Goal: Download file/media

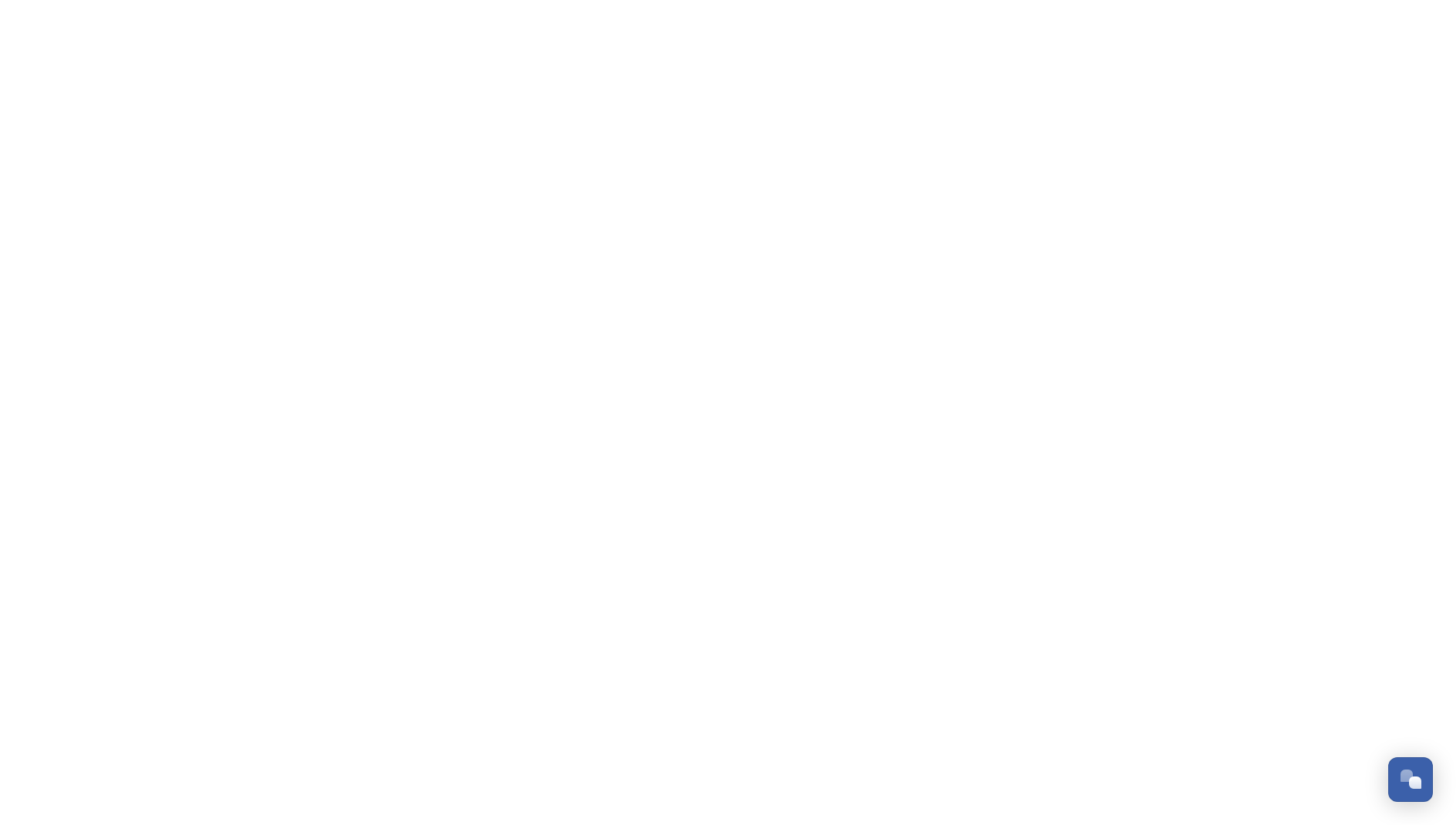
click at [1229, 0] on html "Dismiss GoSquared Assistant Chat with SnapSea Team GoSquared Assistant Submit G…" at bounding box center [728, 0] width 1456 height 0
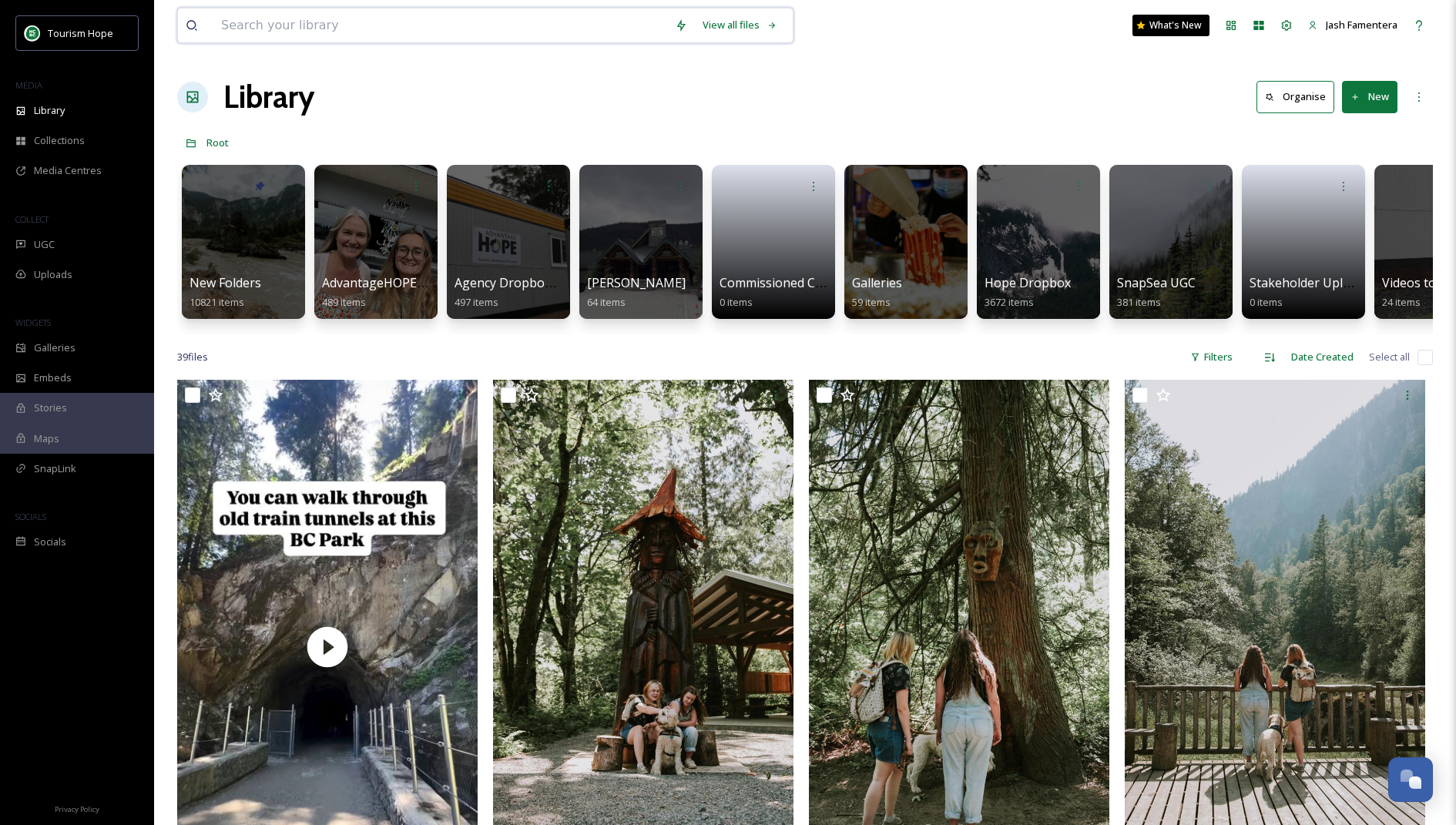
click at [484, 26] on input at bounding box center [439, 25] width 453 height 34
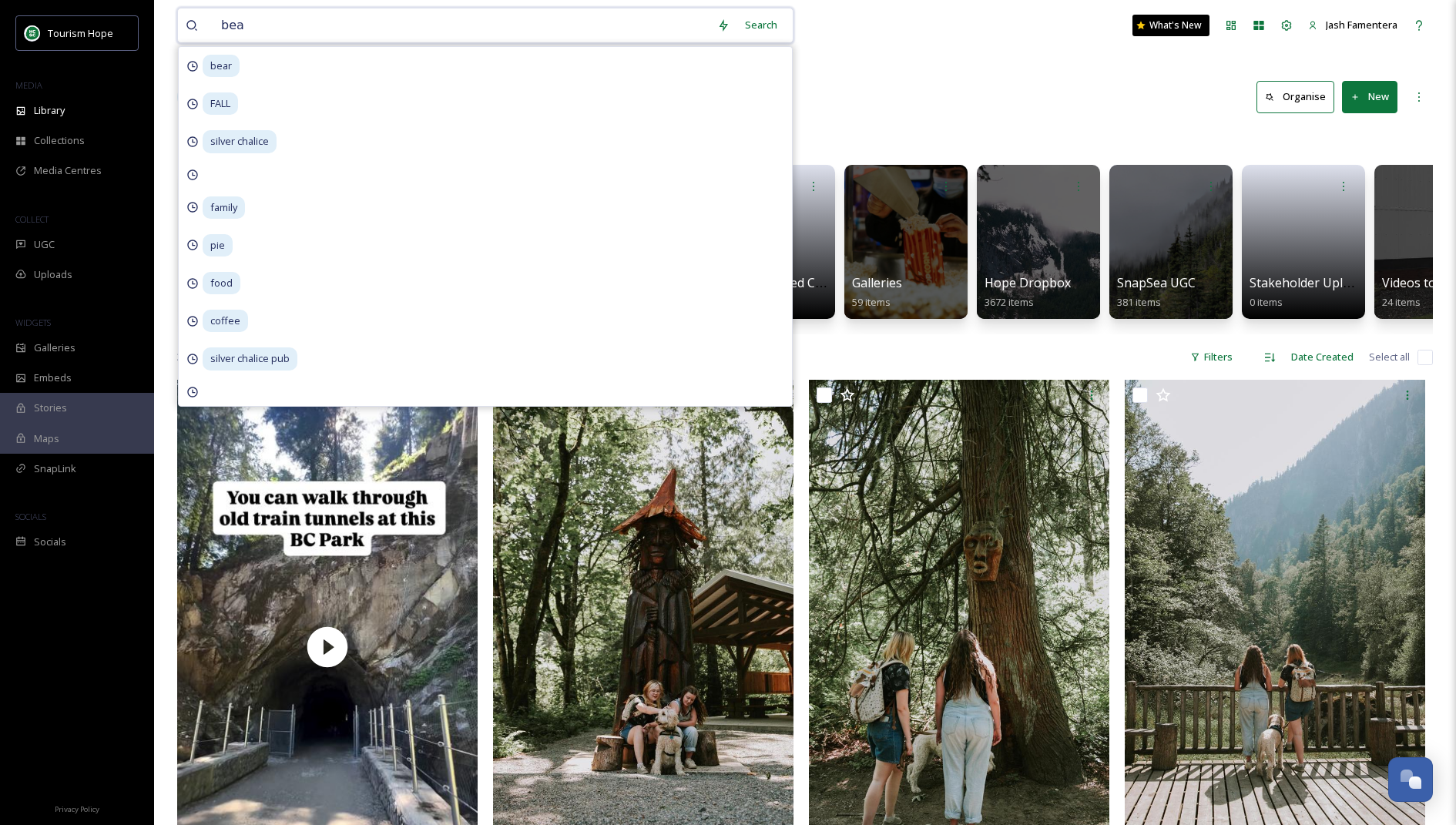
type input "bear"
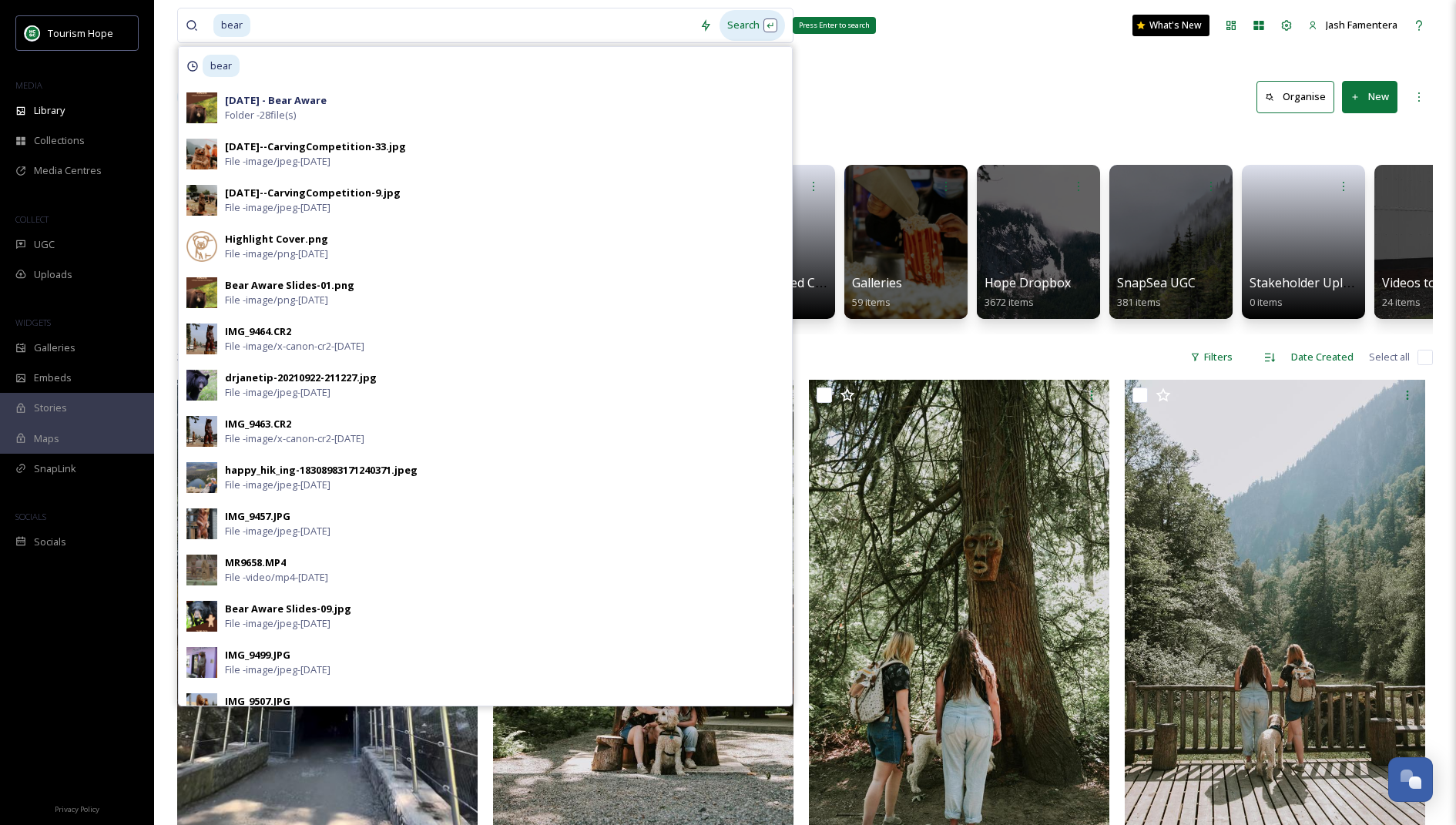
click at [740, 27] on div "Search Press Enter to search" at bounding box center [752, 25] width 65 height 30
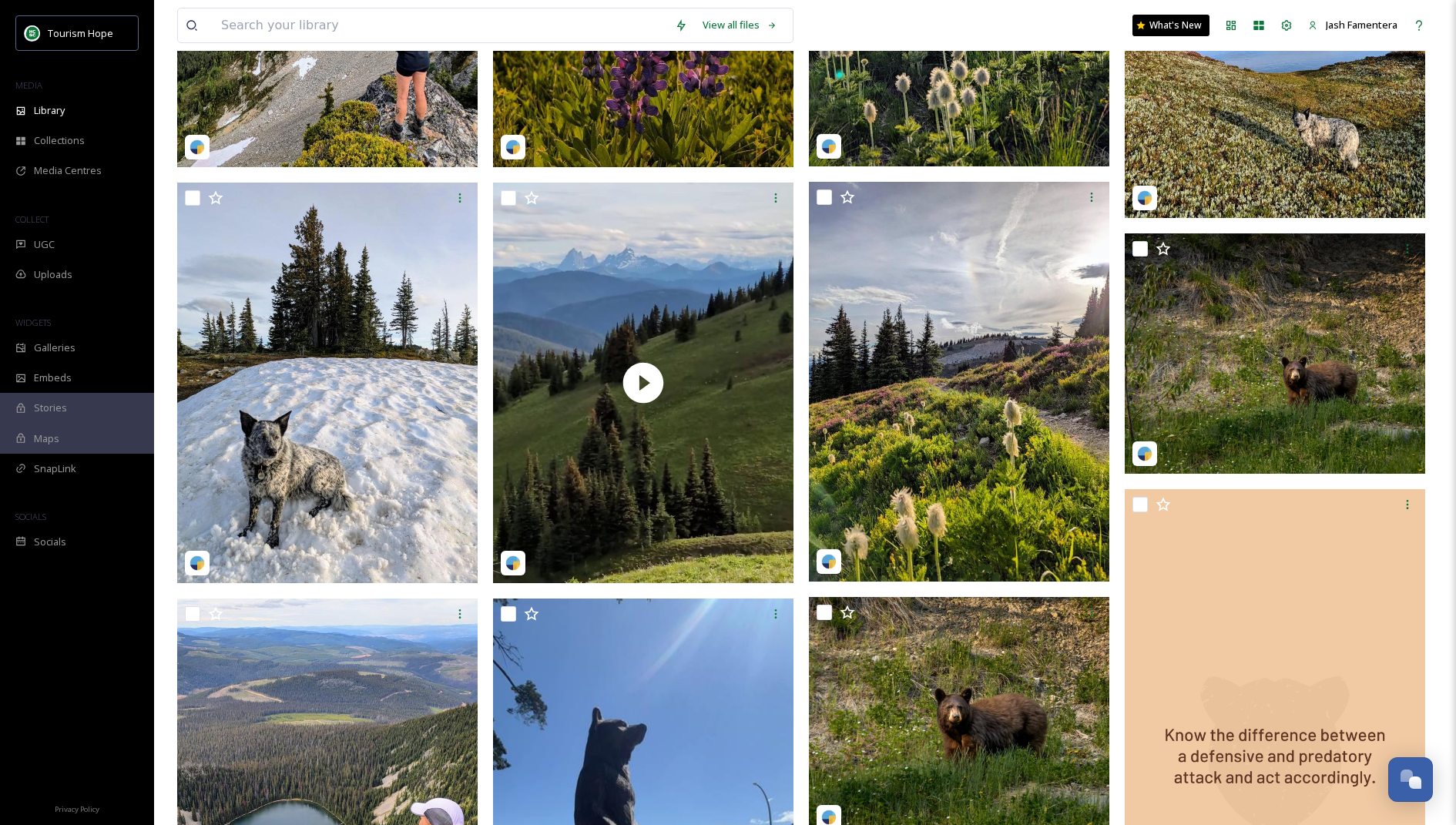
scroll to position [1318, 0]
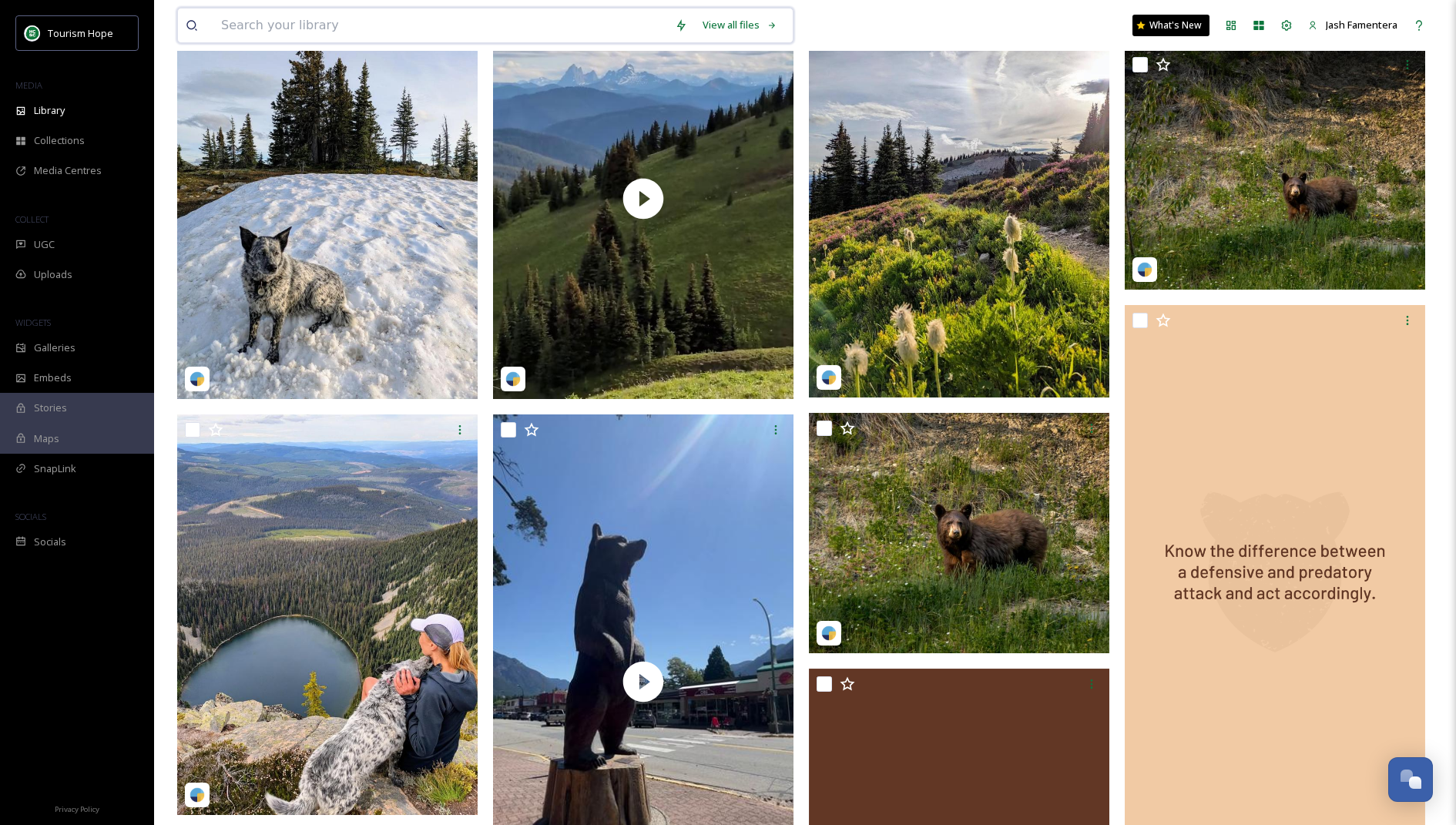
click at [480, 22] on input at bounding box center [439, 25] width 453 height 34
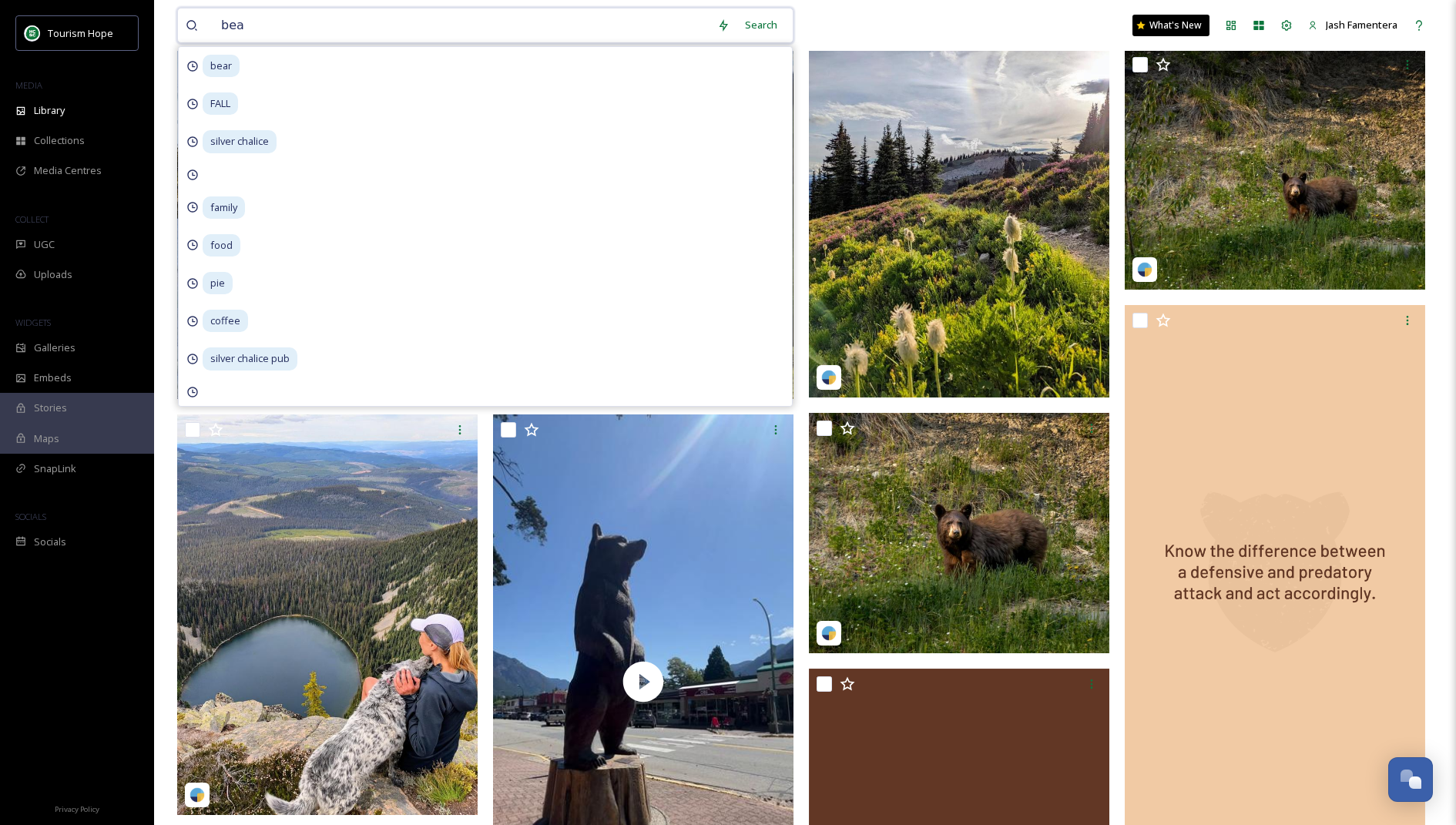
type input "bear"
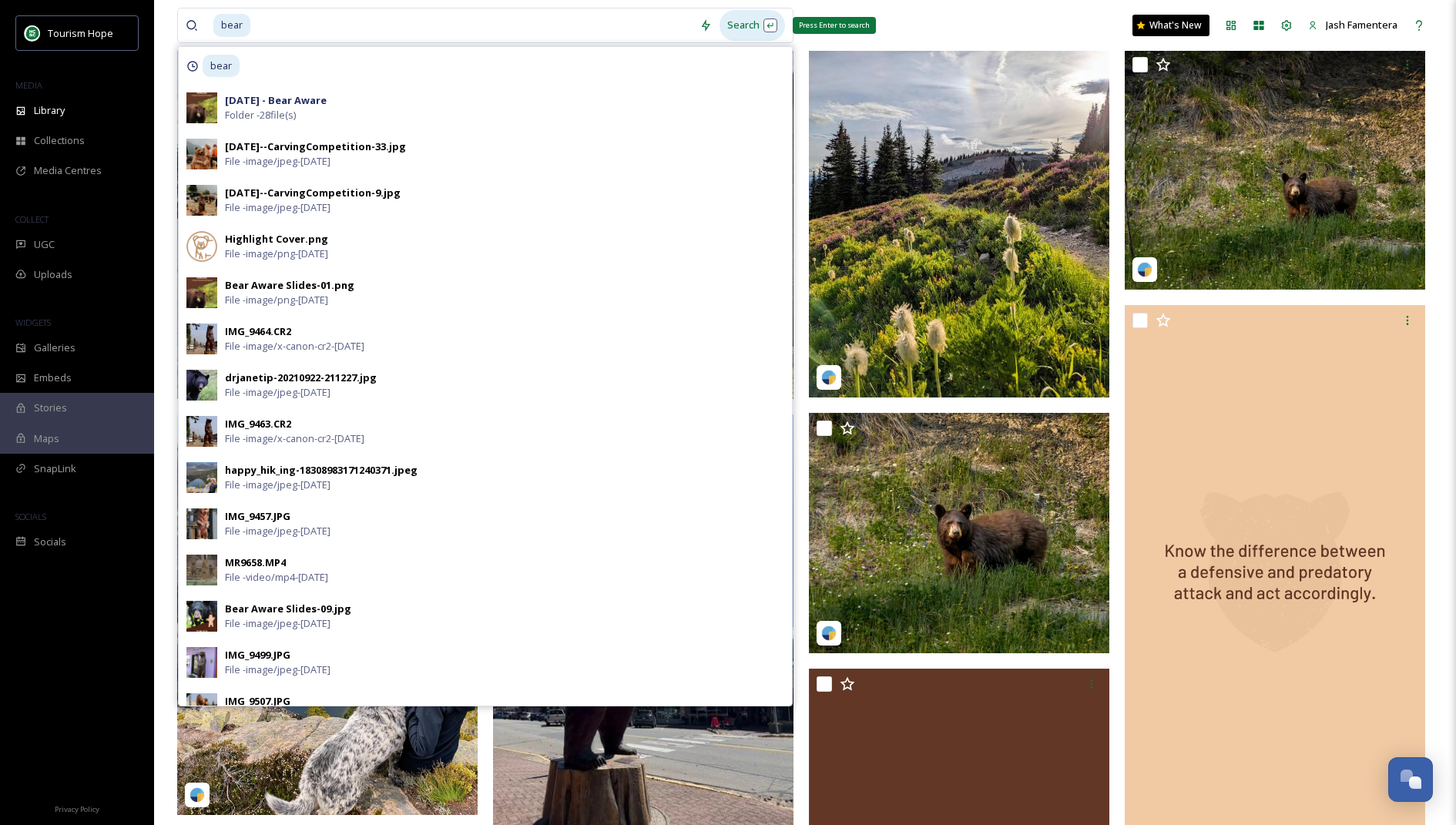
click at [748, 27] on div "Search Press Enter to search" at bounding box center [752, 25] width 65 height 30
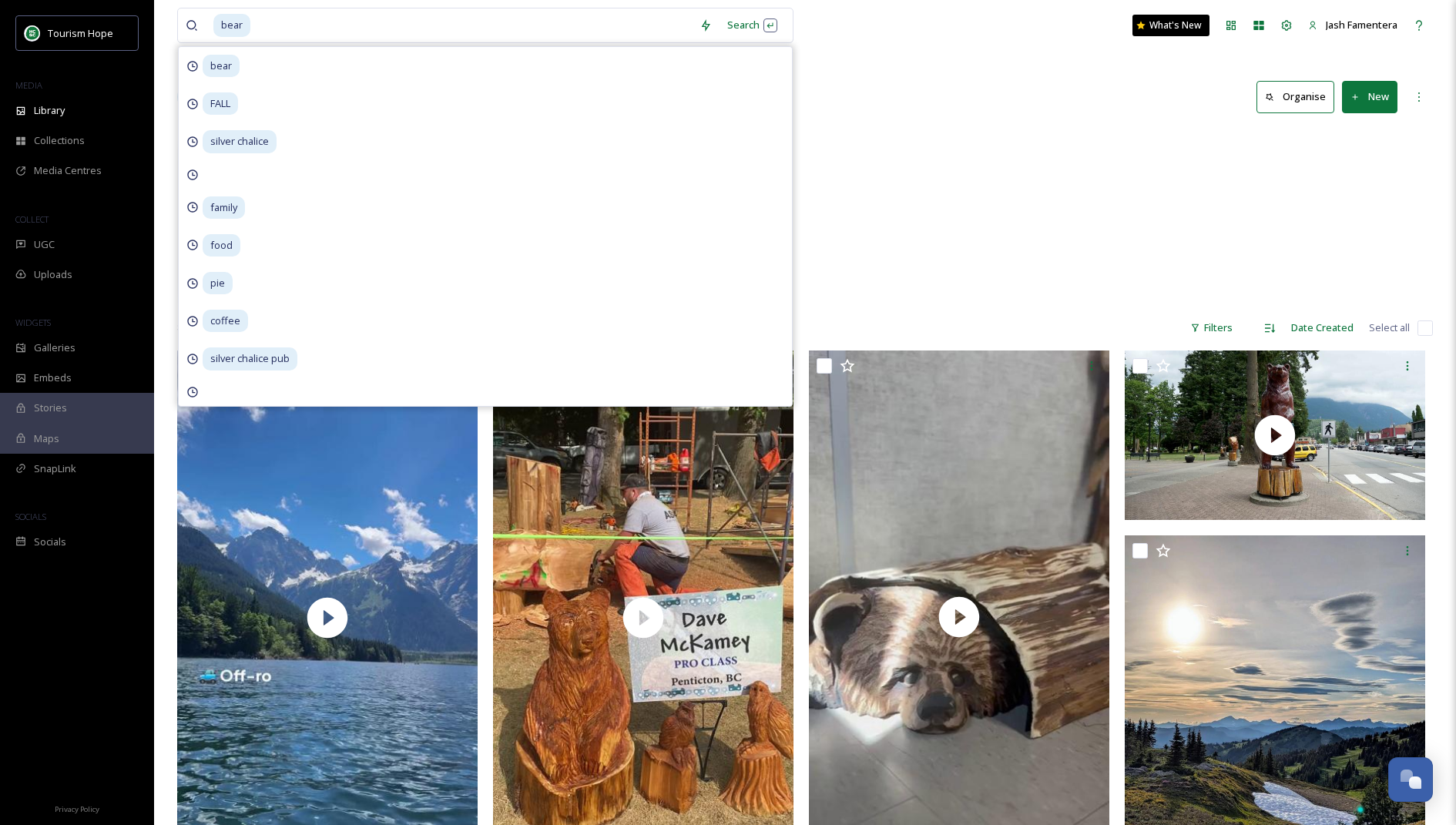
click at [929, 139] on div "[DATE] - Bear Aware 28 items" at bounding box center [805, 216] width 1255 height 177
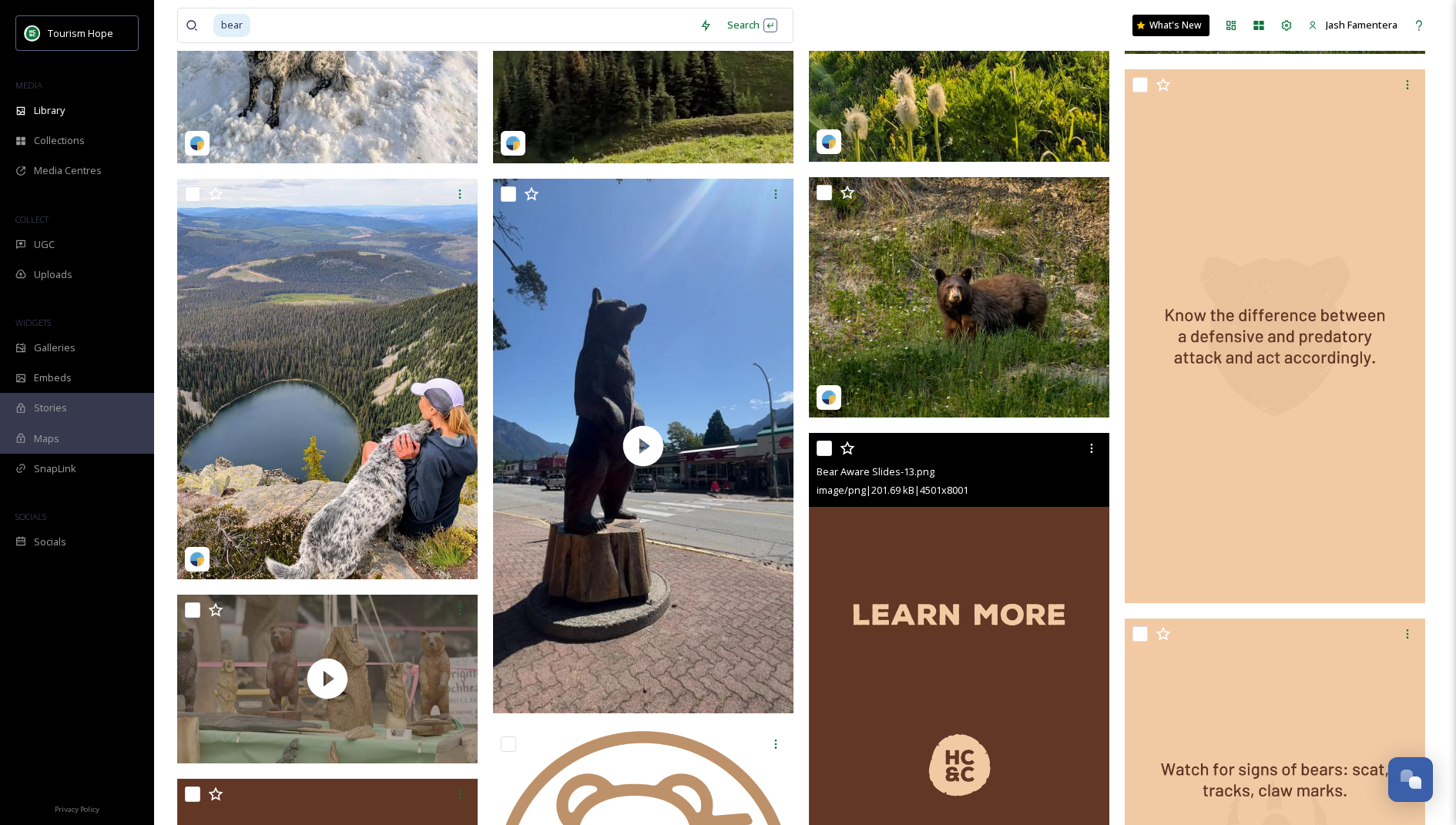
scroll to position [1318, 0]
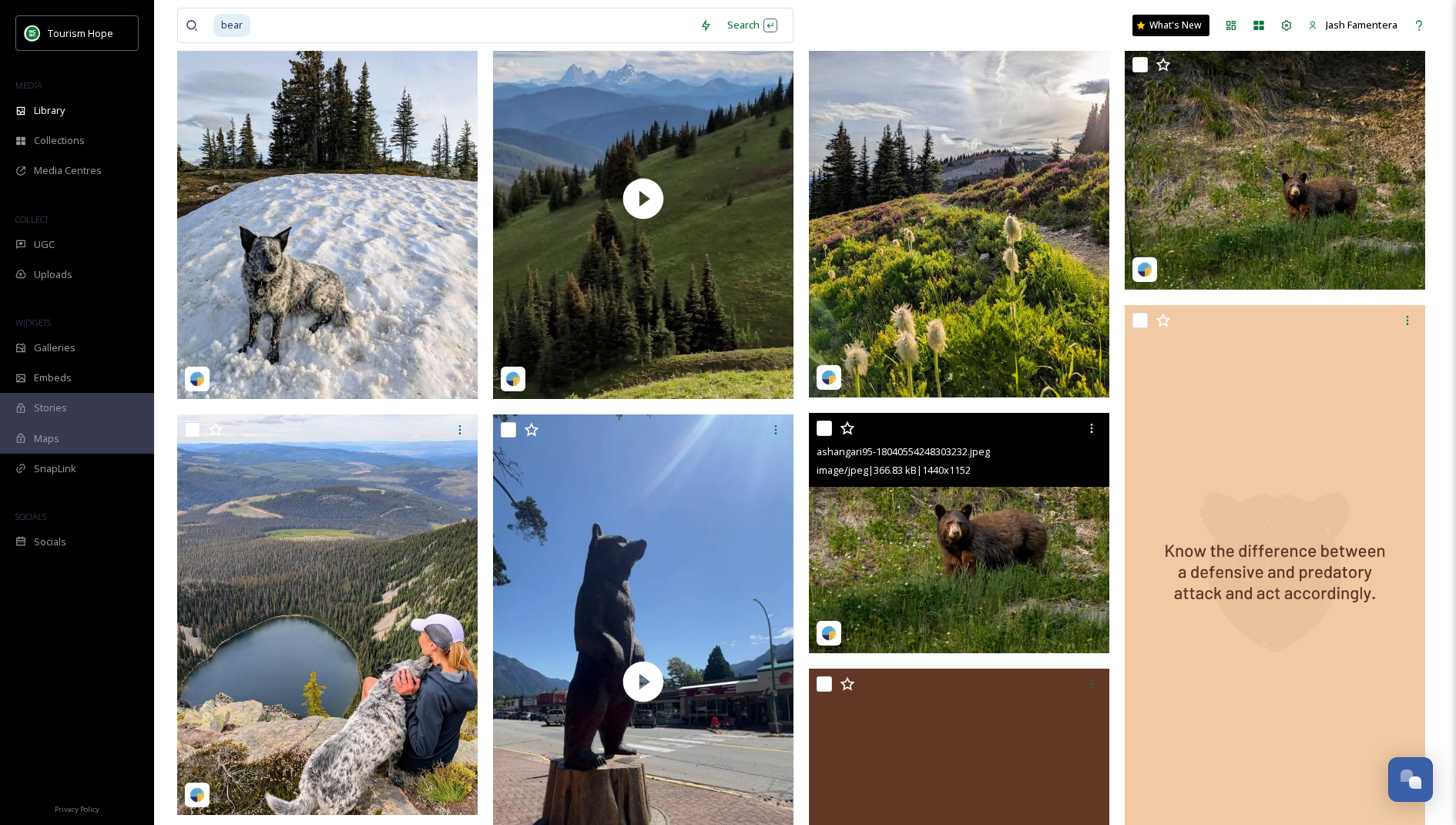
click at [950, 477] on div "image/jpeg | 366.83 kB | 1440 x 1152" at bounding box center [960, 470] width 289 height 18
click at [930, 530] on img at bounding box center [959, 533] width 300 height 240
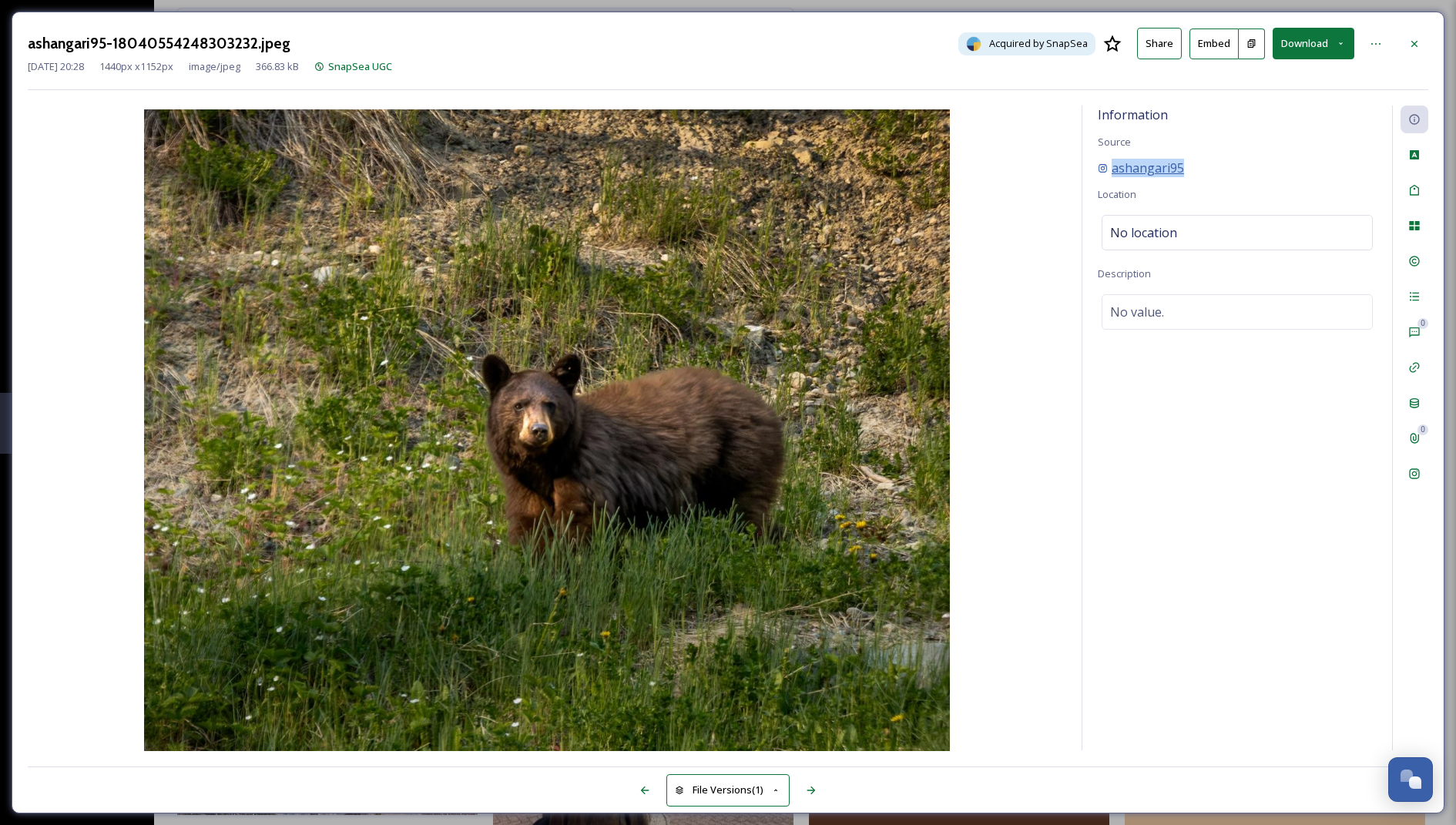
drag, startPoint x: 1188, startPoint y: 163, endPoint x: 1112, endPoint y: 163, distance: 76.0
click at [1112, 163] on div "ashangari95" at bounding box center [1237, 167] width 278 height 18
copy span "ashangari95"
click at [1415, 38] on icon at bounding box center [1414, 44] width 12 height 12
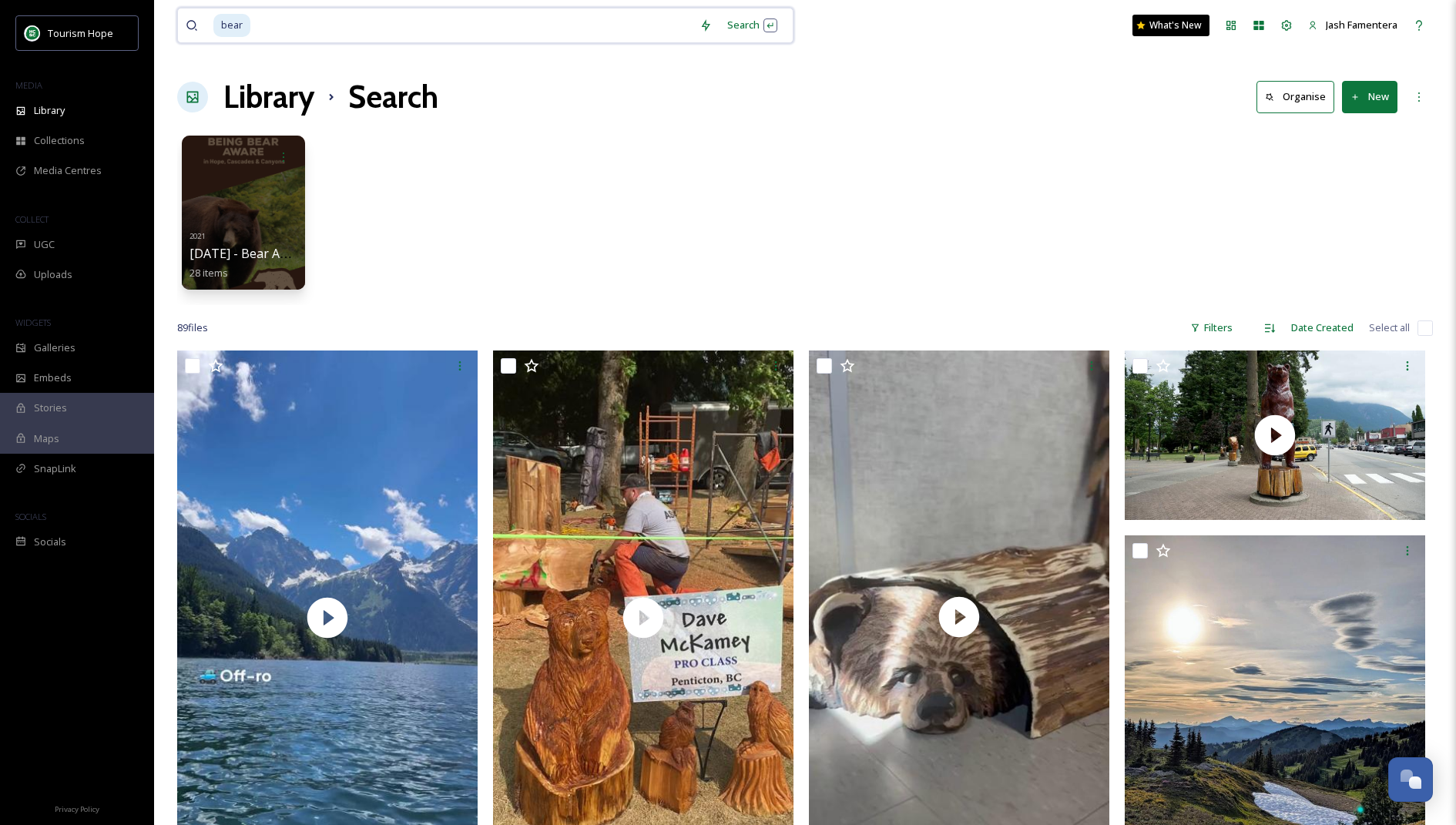
click at [507, 35] on input at bounding box center [472, 25] width 440 height 34
click at [528, 34] on input at bounding box center [472, 25] width 440 height 34
type input "b"
type input "fall"
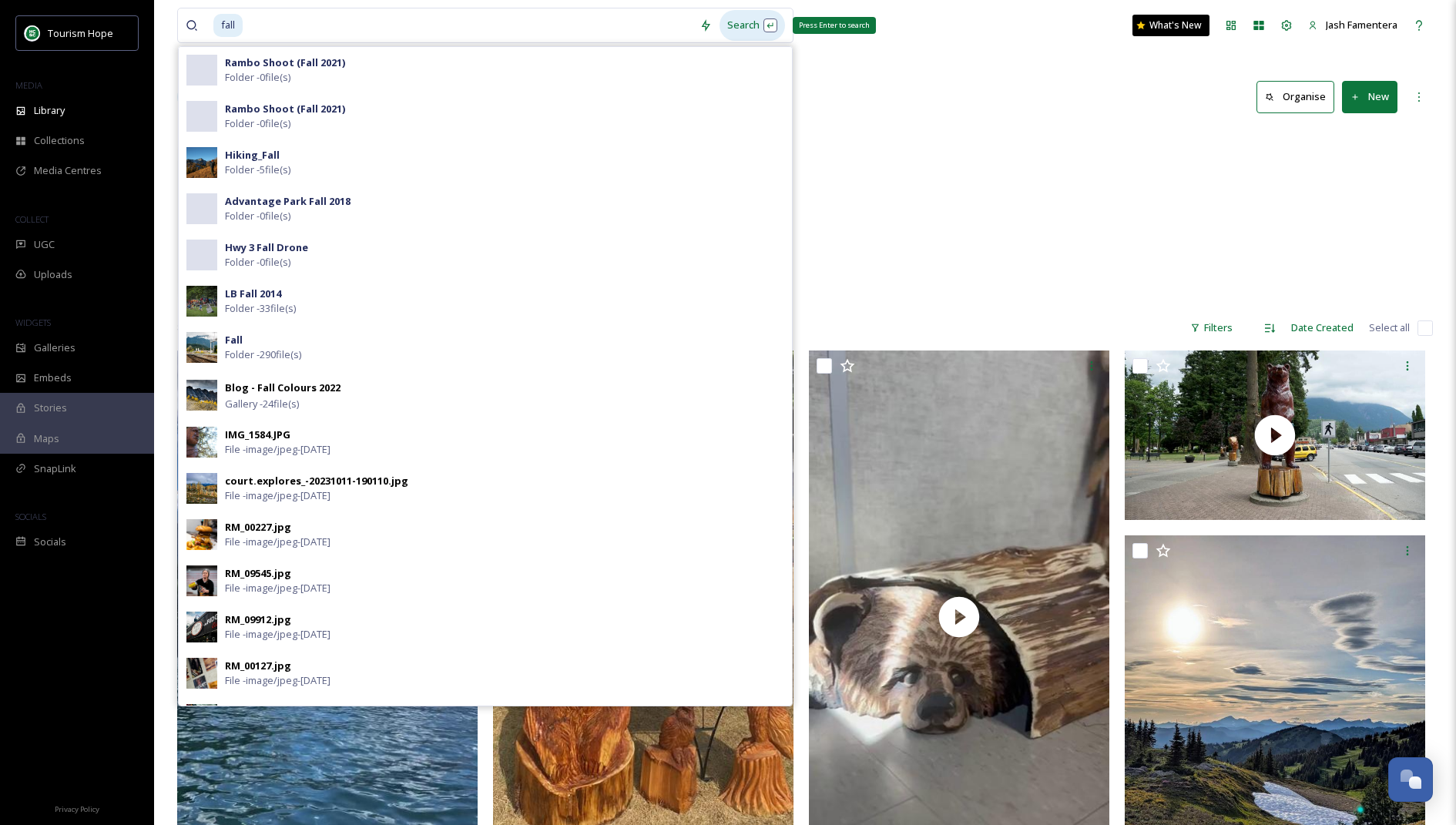
click at [752, 18] on div "Search Press Enter to search" at bounding box center [752, 25] width 65 height 30
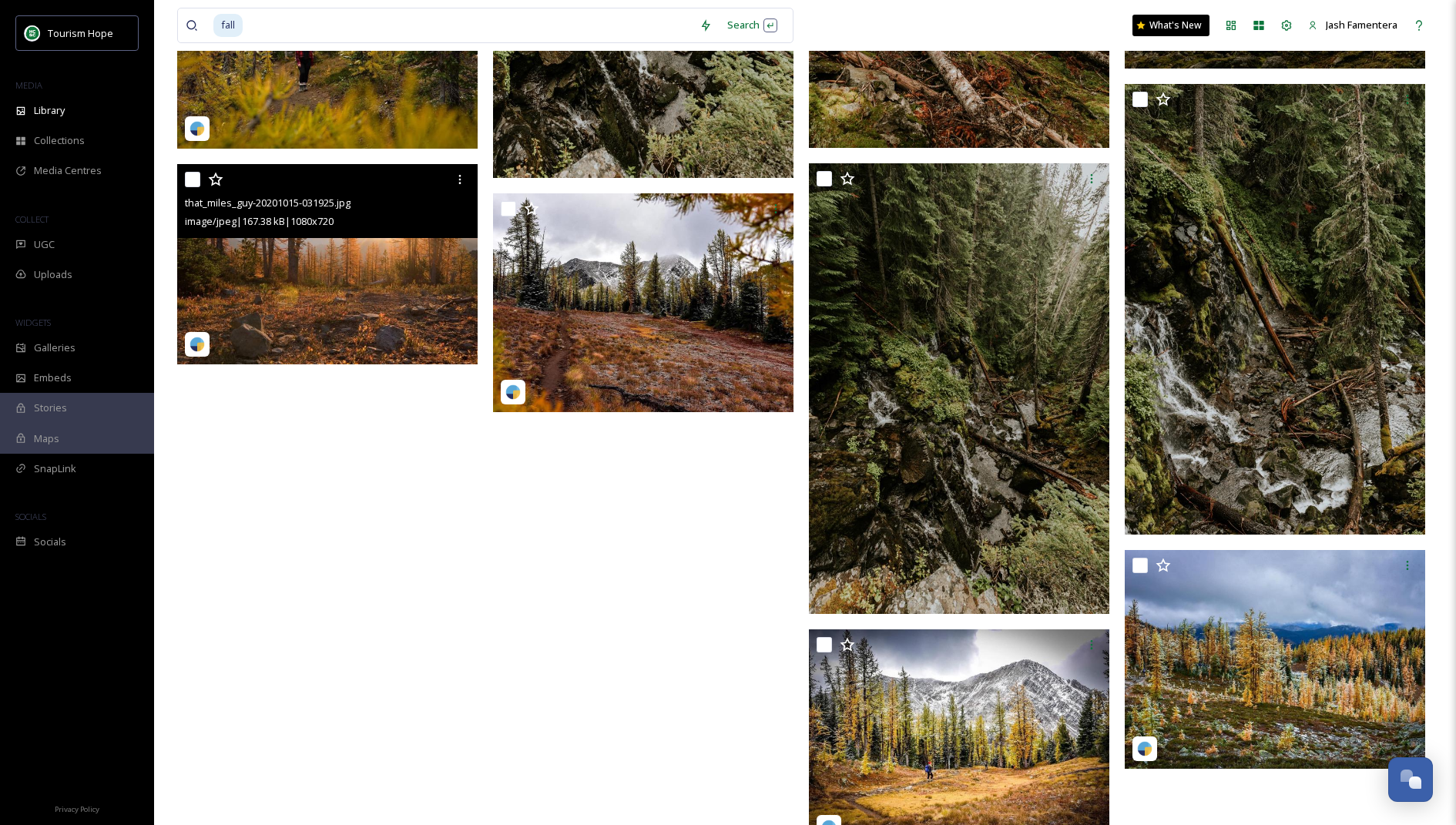
scroll to position [12400, 0]
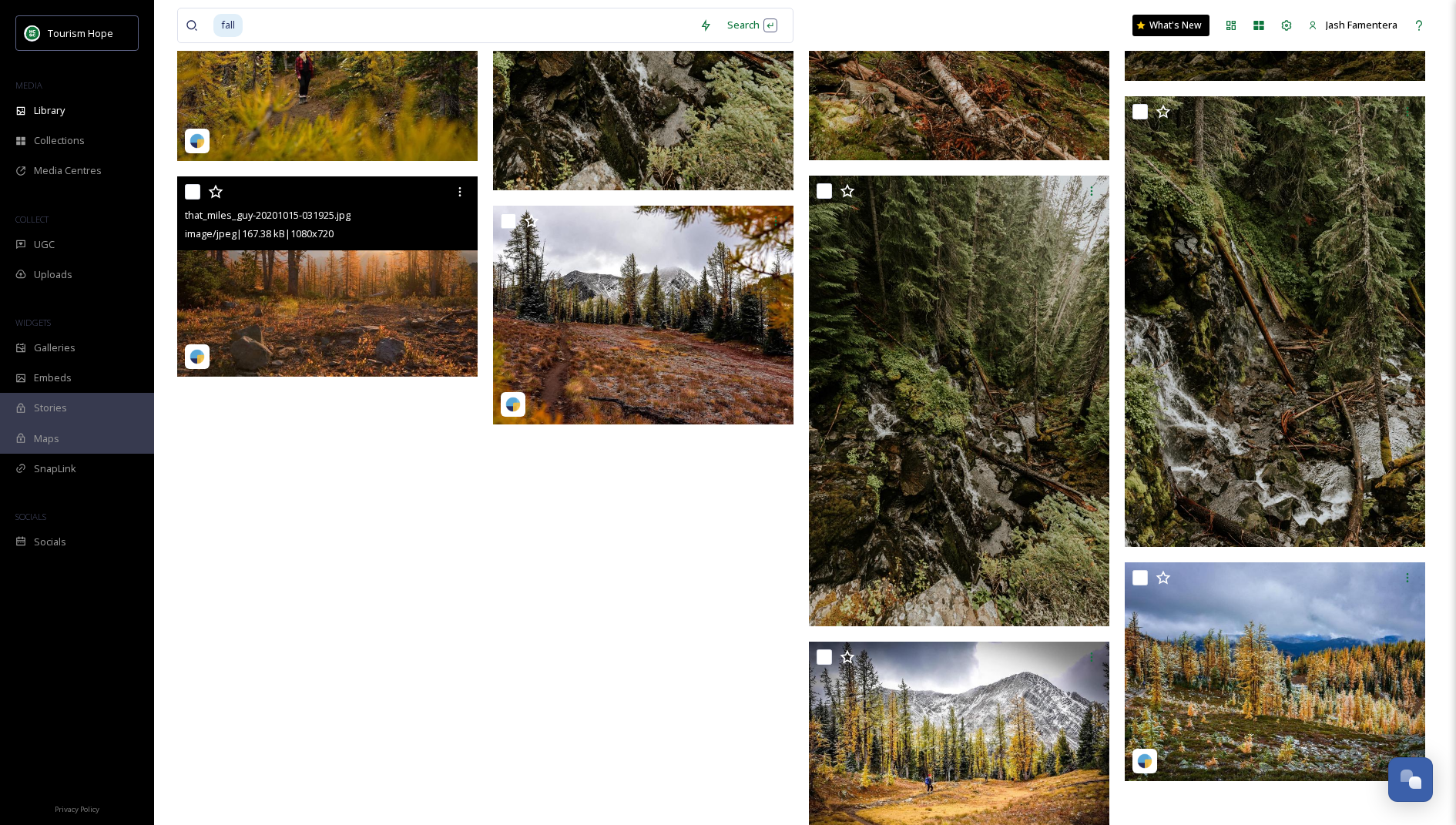
click at [351, 319] on img at bounding box center [327, 277] width 300 height 201
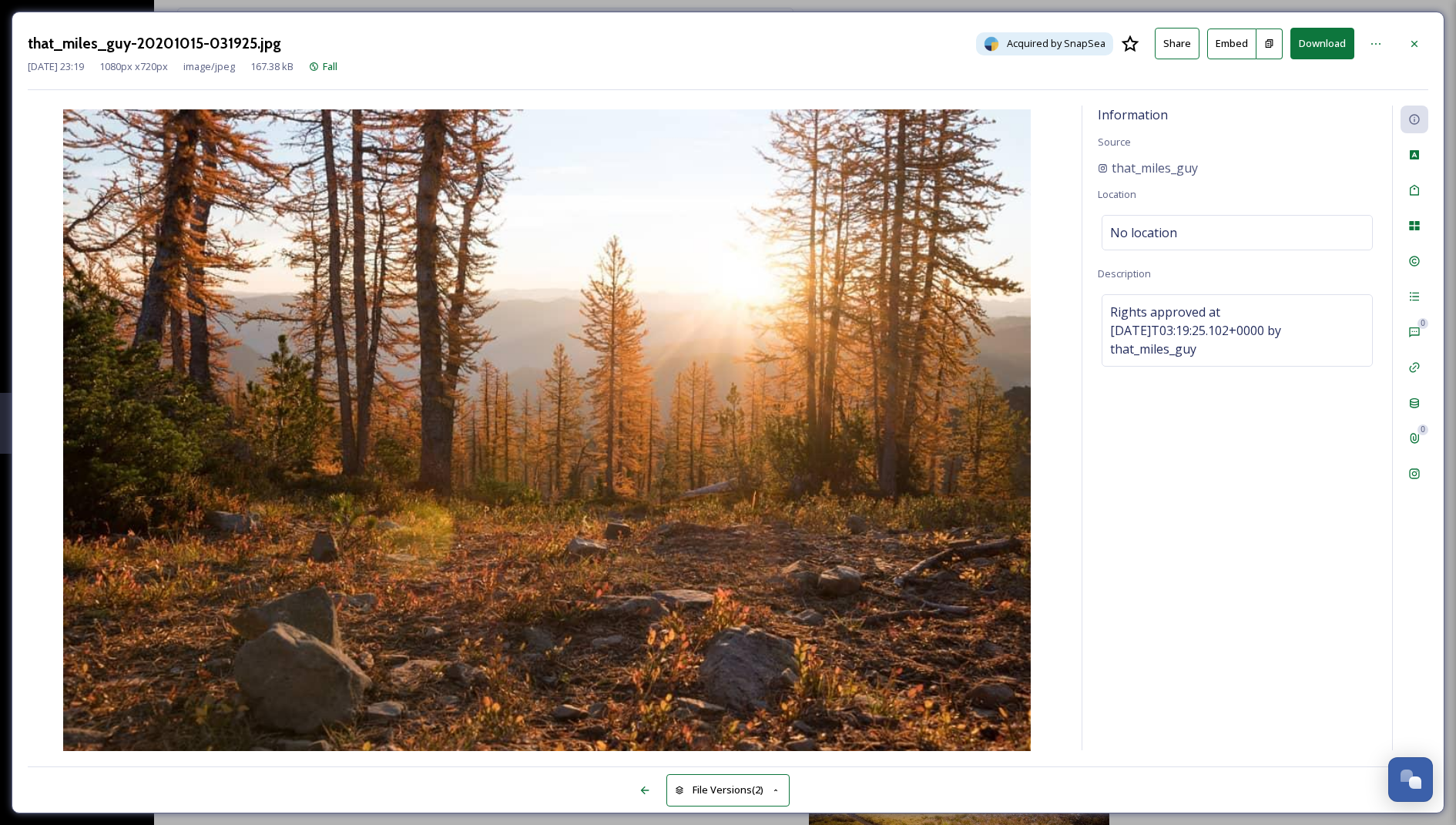
click at [1304, 42] on button "Download" at bounding box center [1322, 43] width 64 height 32
click at [1309, 38] on button "Download" at bounding box center [1322, 43] width 64 height 32
click at [1423, 39] on div at bounding box center [1414, 43] width 27 height 27
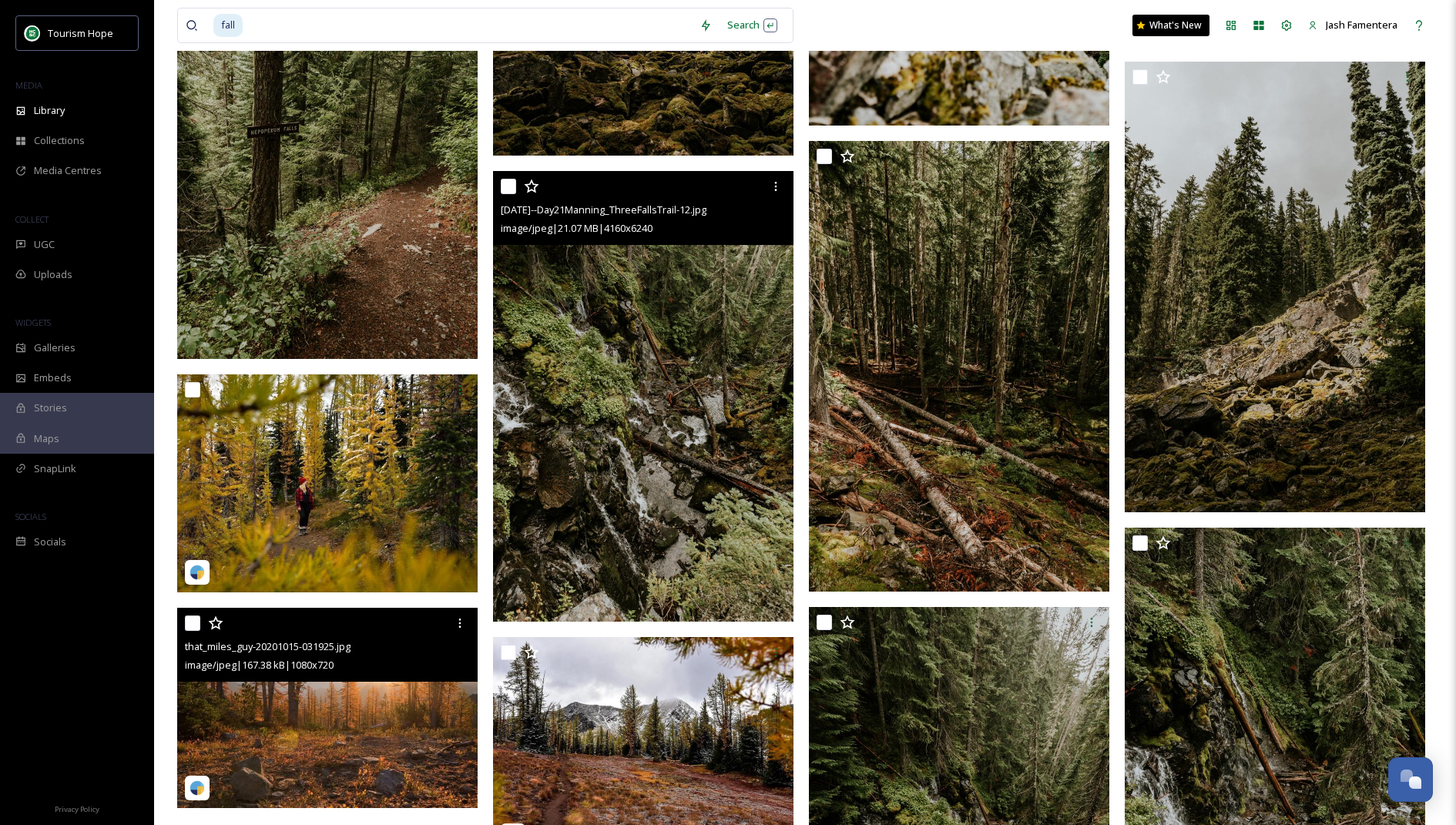
scroll to position [11976, 0]
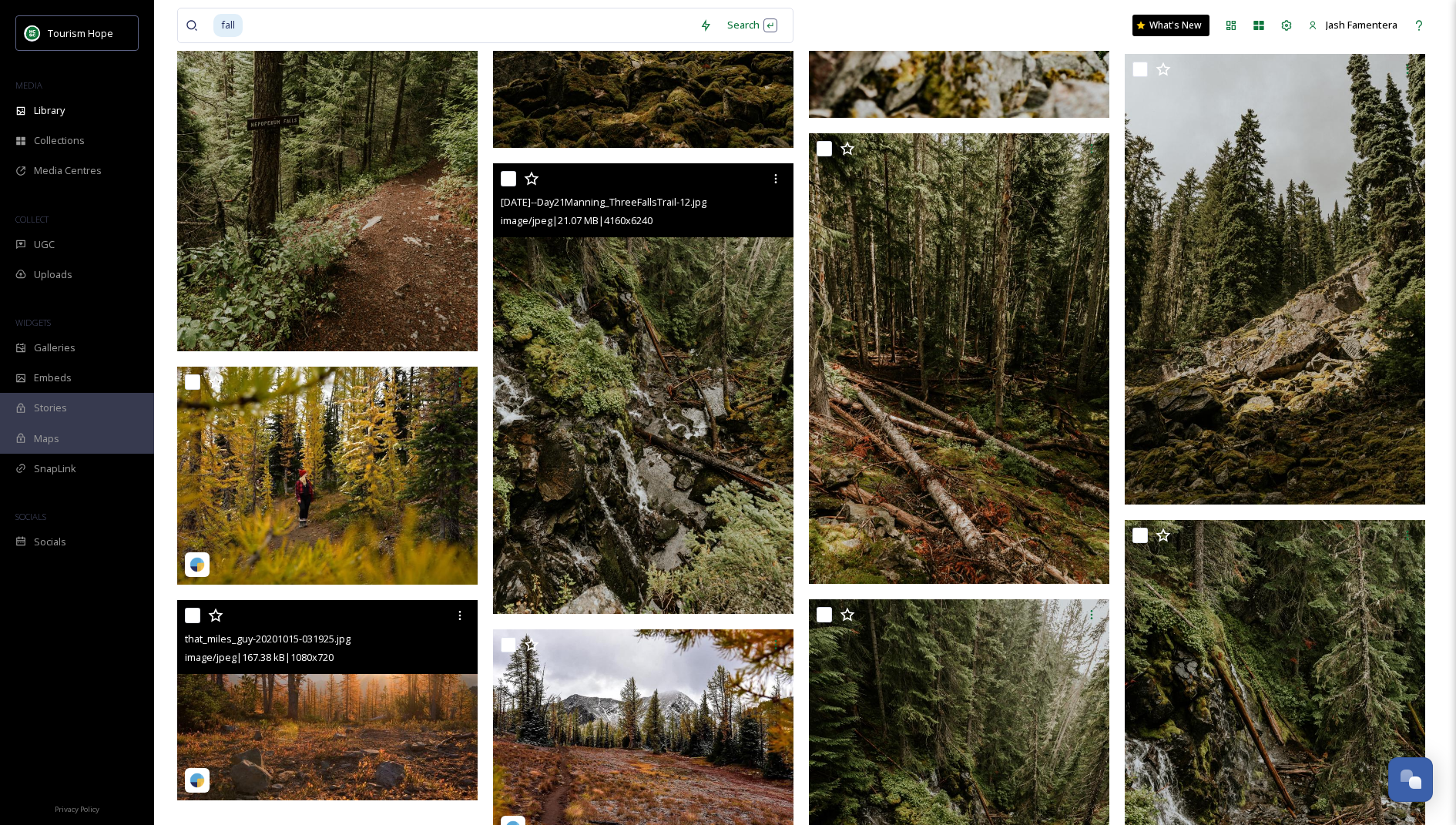
click at [746, 416] on img at bounding box center [643, 389] width 300 height 451
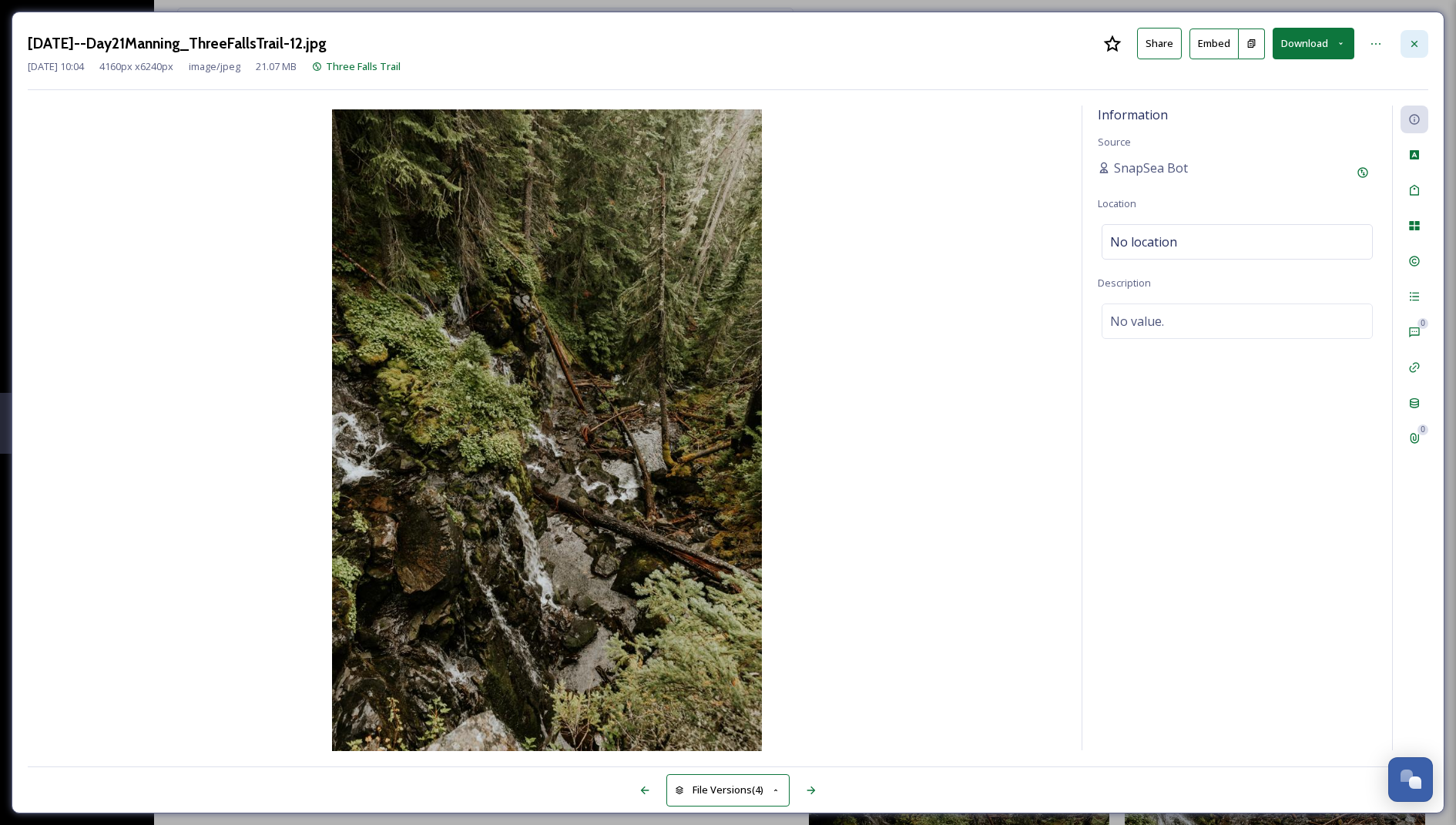
click at [1415, 35] on div at bounding box center [1414, 43] width 27 height 27
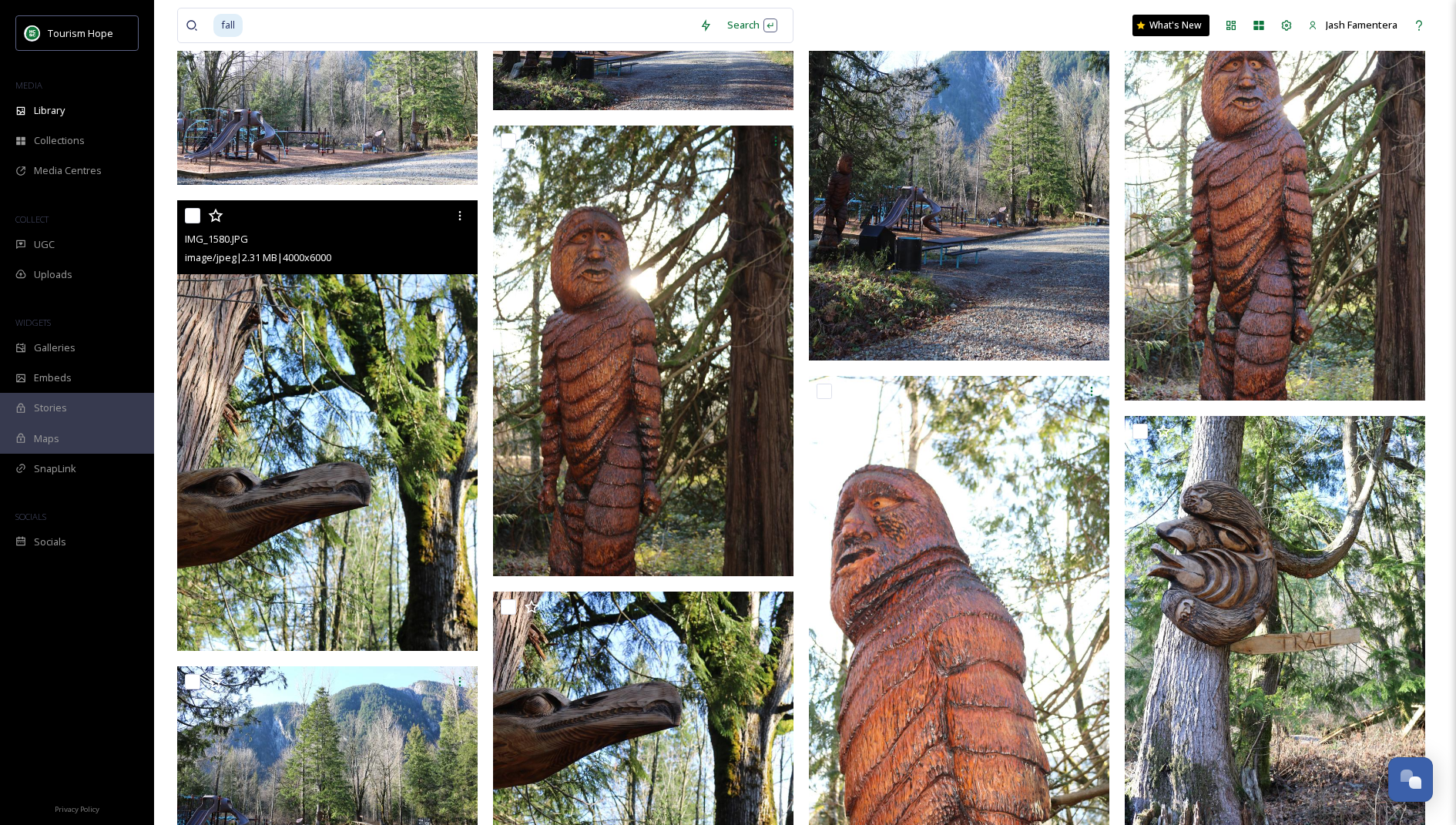
scroll to position [1081, 0]
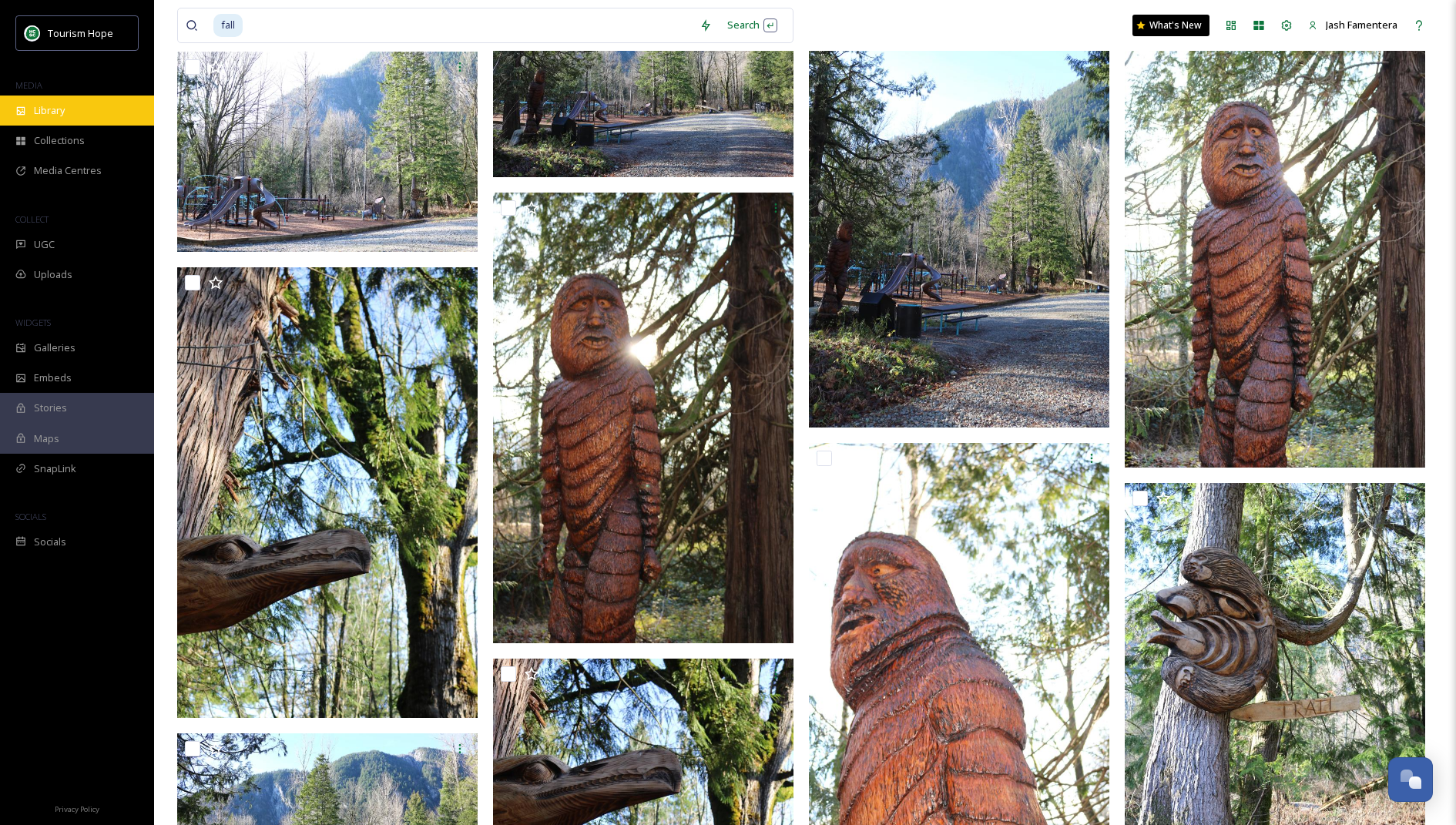
click at [66, 108] on div "Library" at bounding box center [77, 110] width 154 height 30
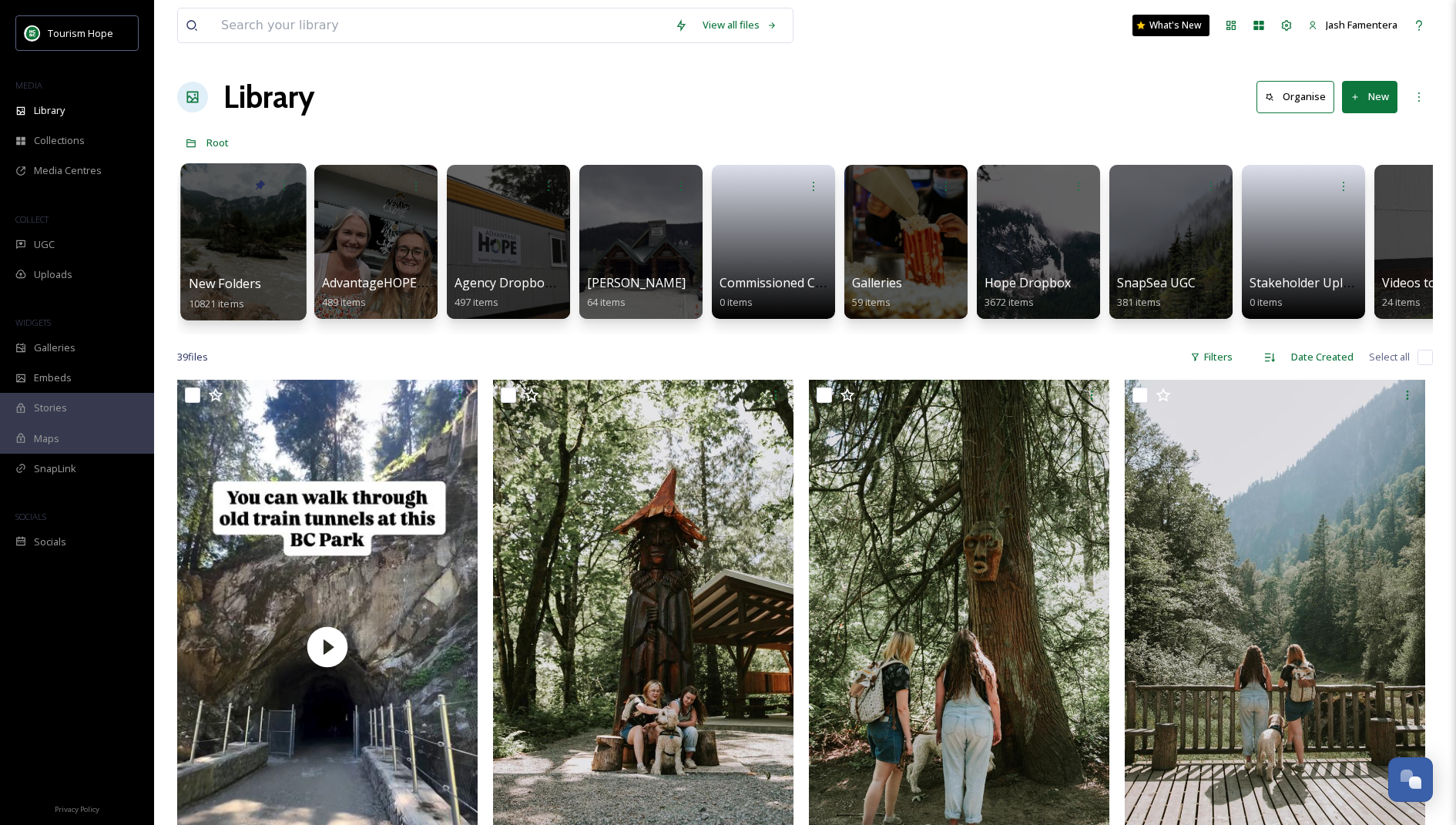
click at [252, 247] on div at bounding box center [243, 242] width 126 height 158
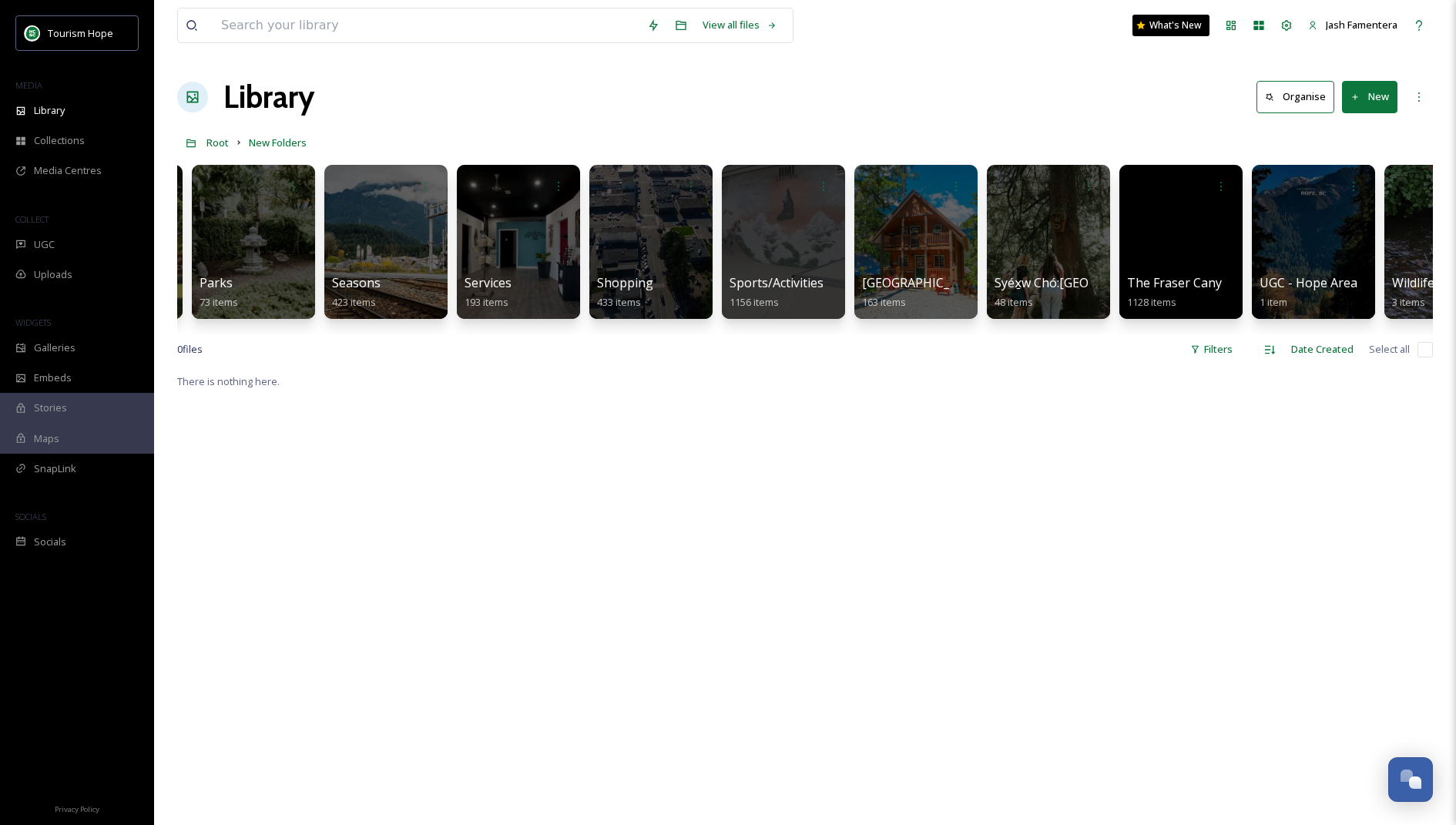
scroll to position [0, 1738]
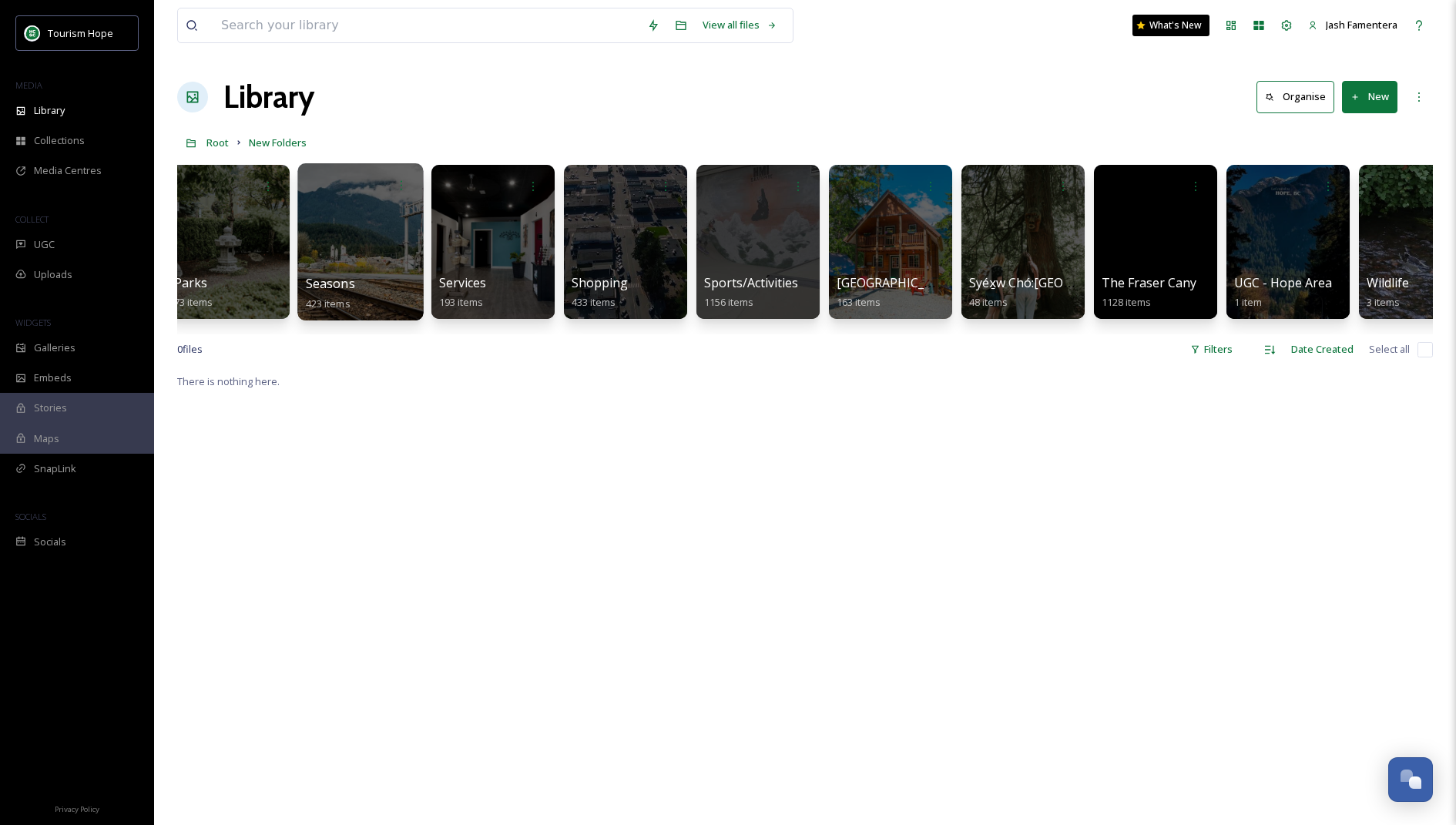
click at [350, 252] on div at bounding box center [360, 242] width 126 height 158
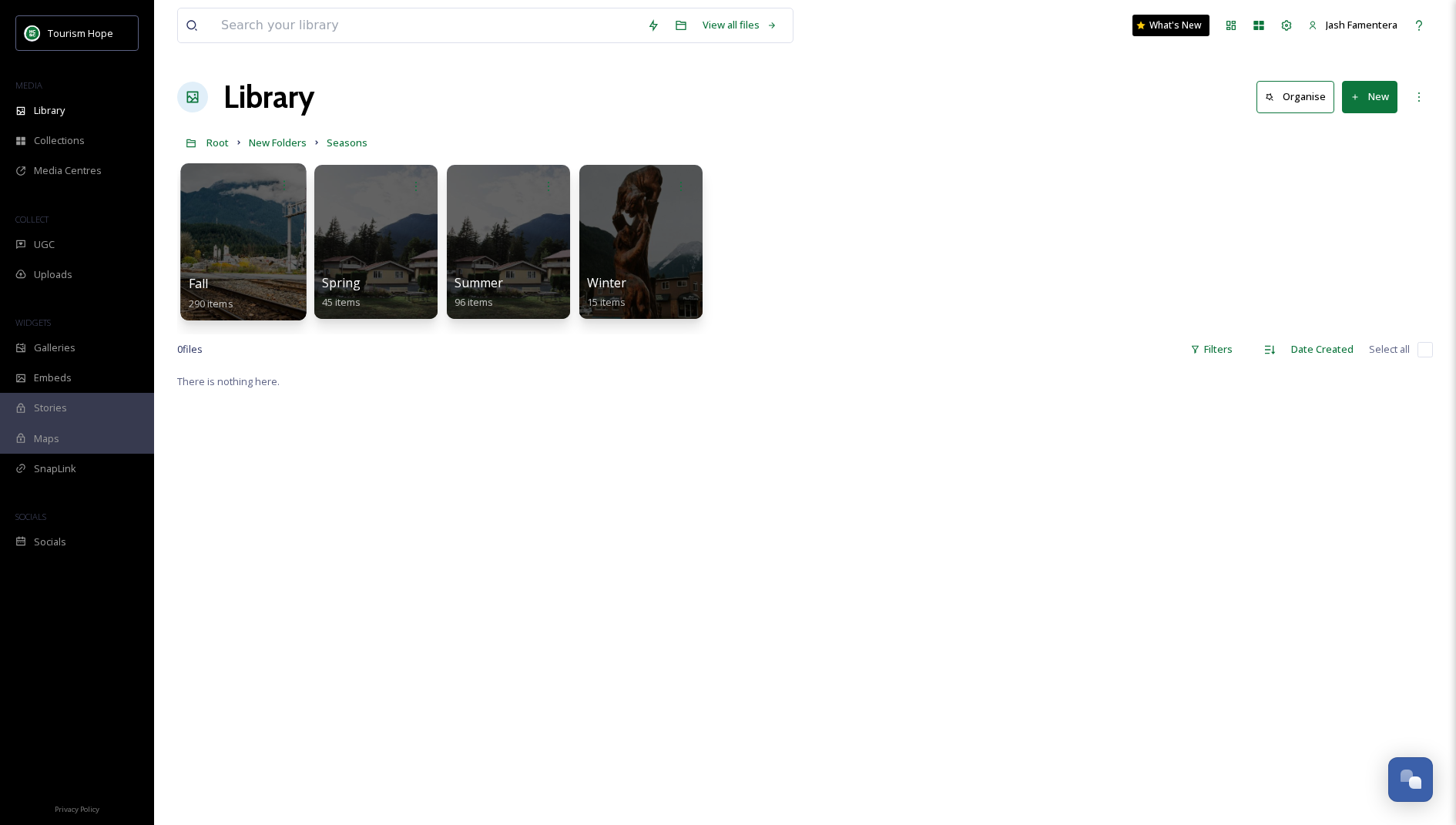
click at [249, 222] on div at bounding box center [243, 242] width 126 height 158
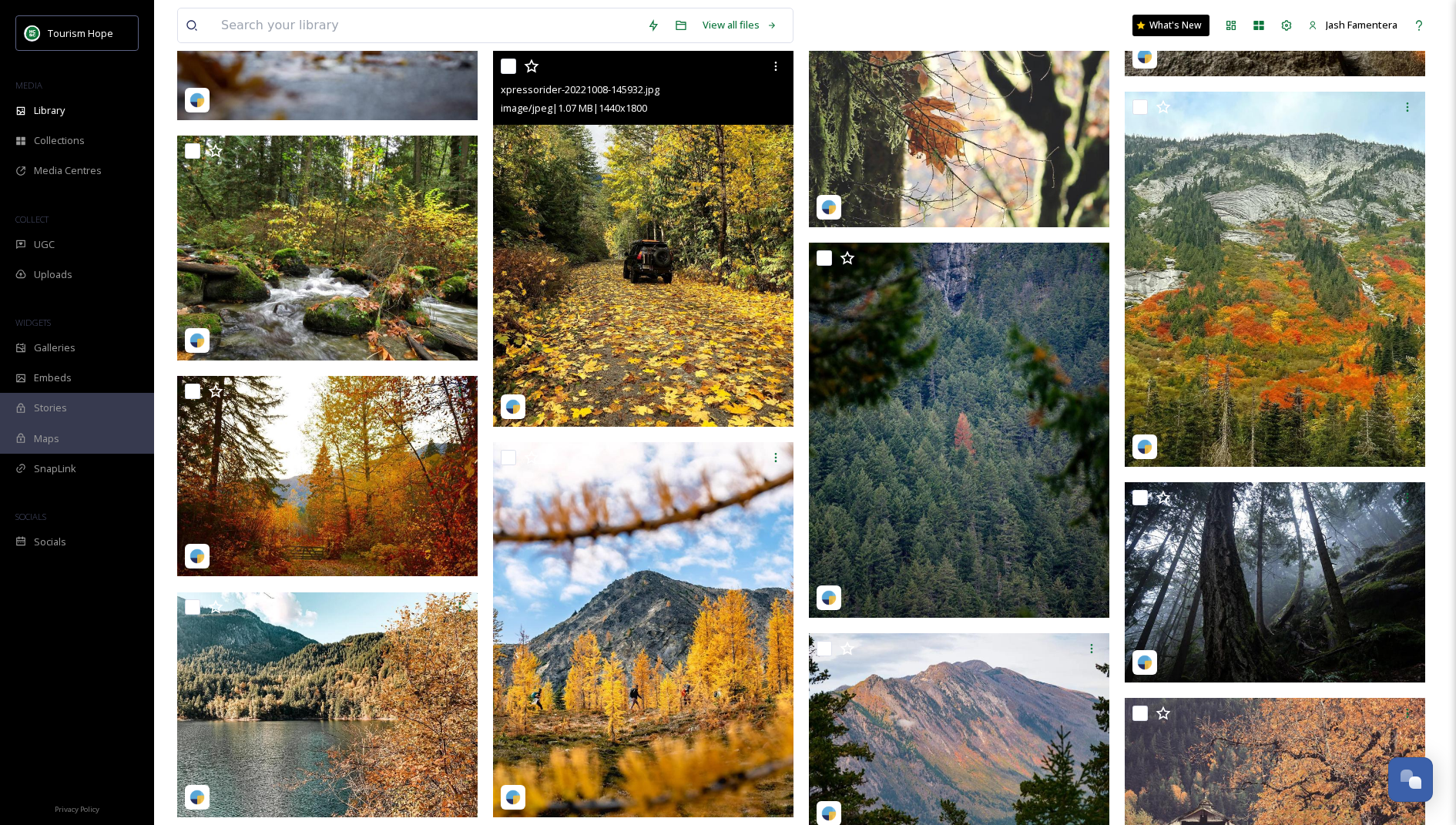
scroll to position [19696, 0]
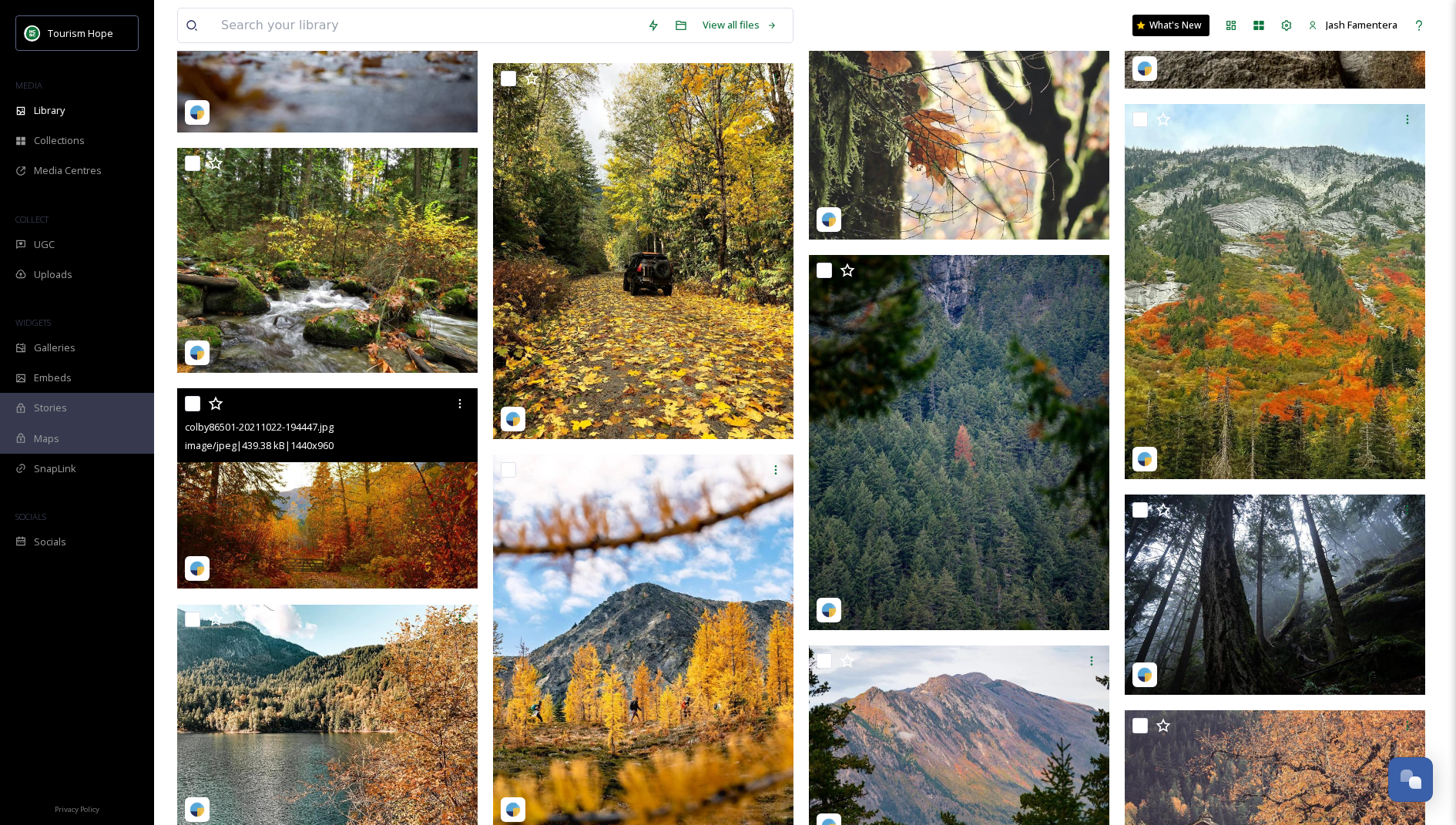
click at [380, 532] on img at bounding box center [327, 488] width 300 height 201
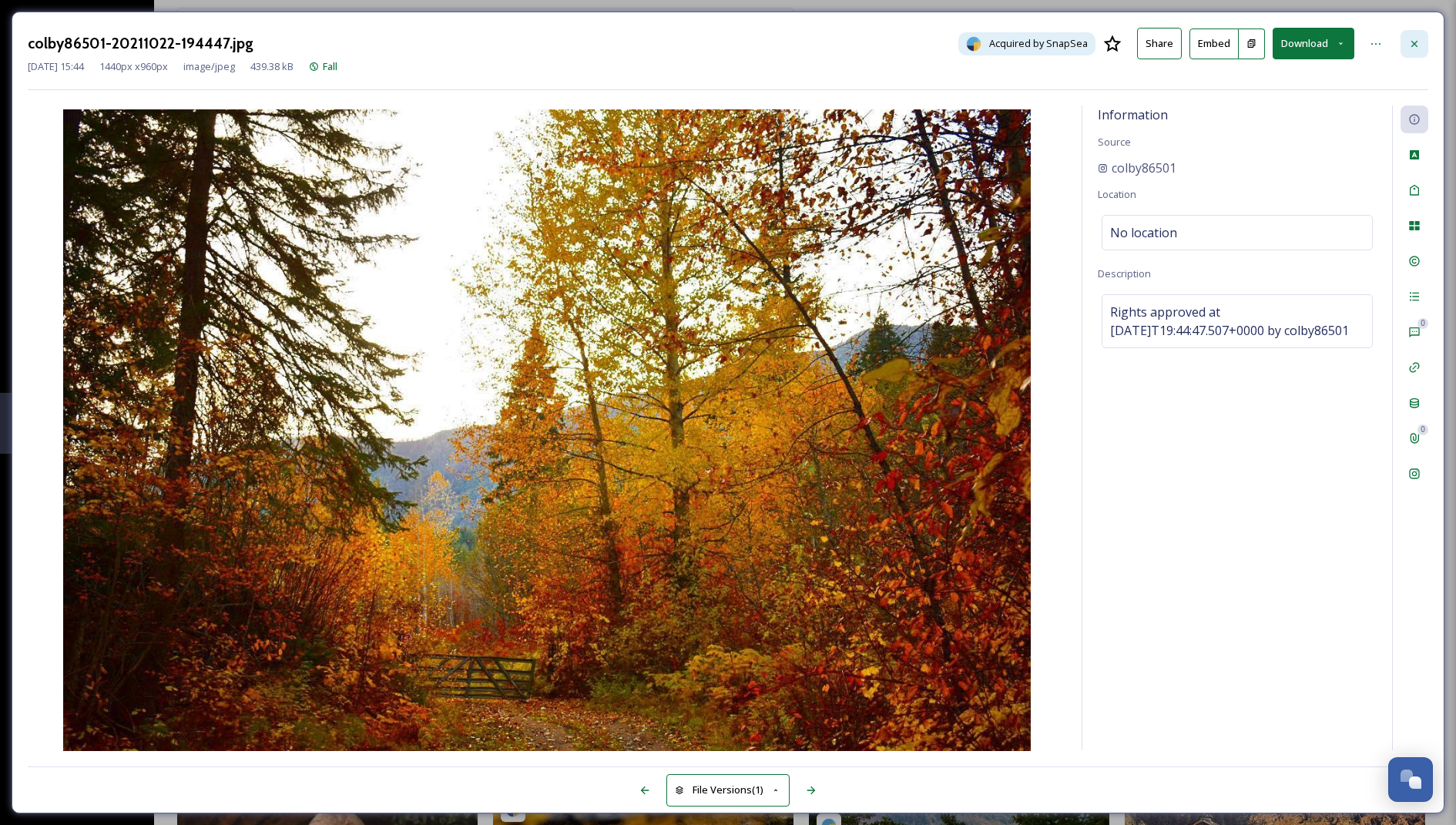
click at [1417, 42] on icon at bounding box center [1414, 44] width 12 height 12
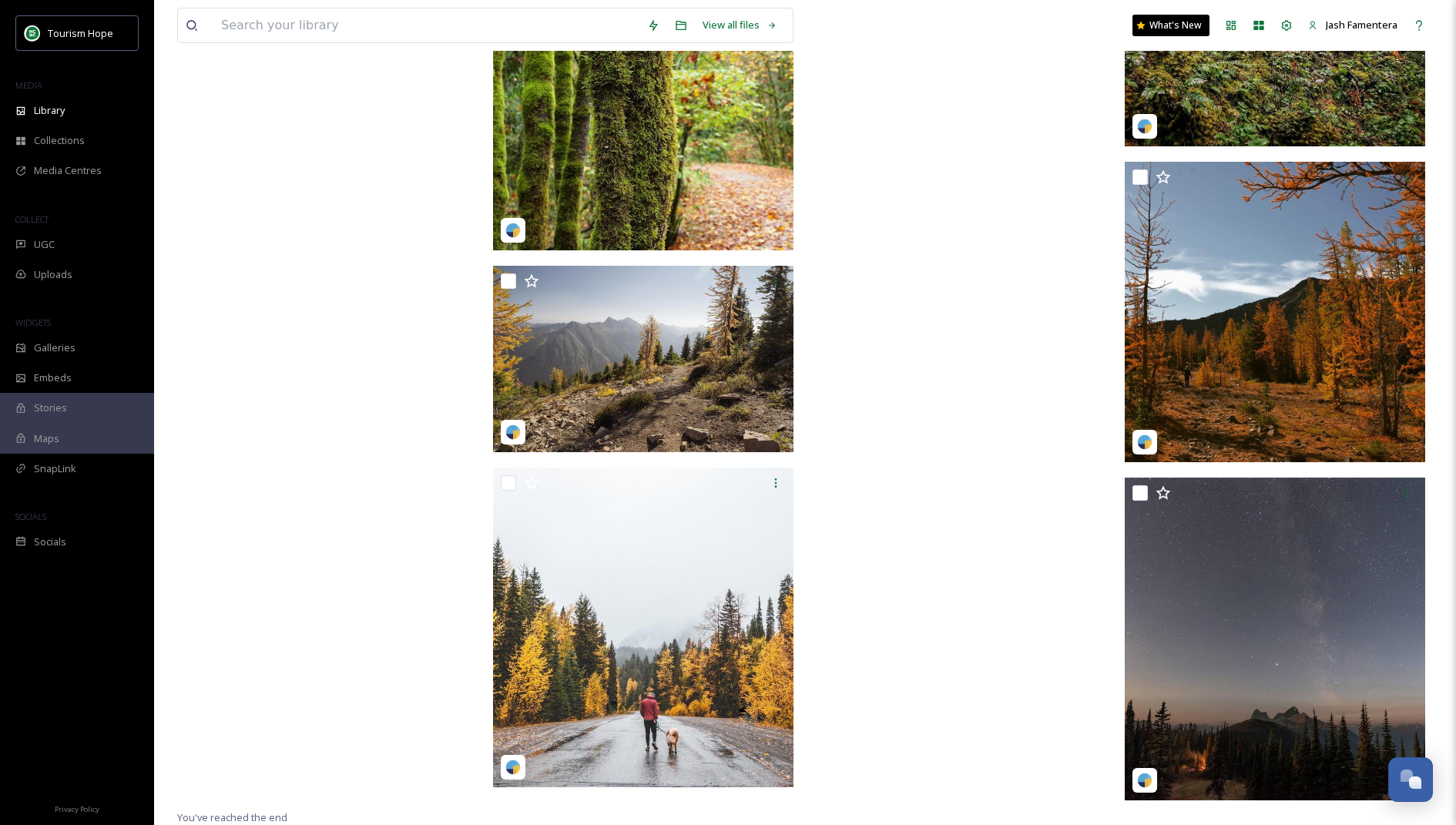
scroll to position [21633, 0]
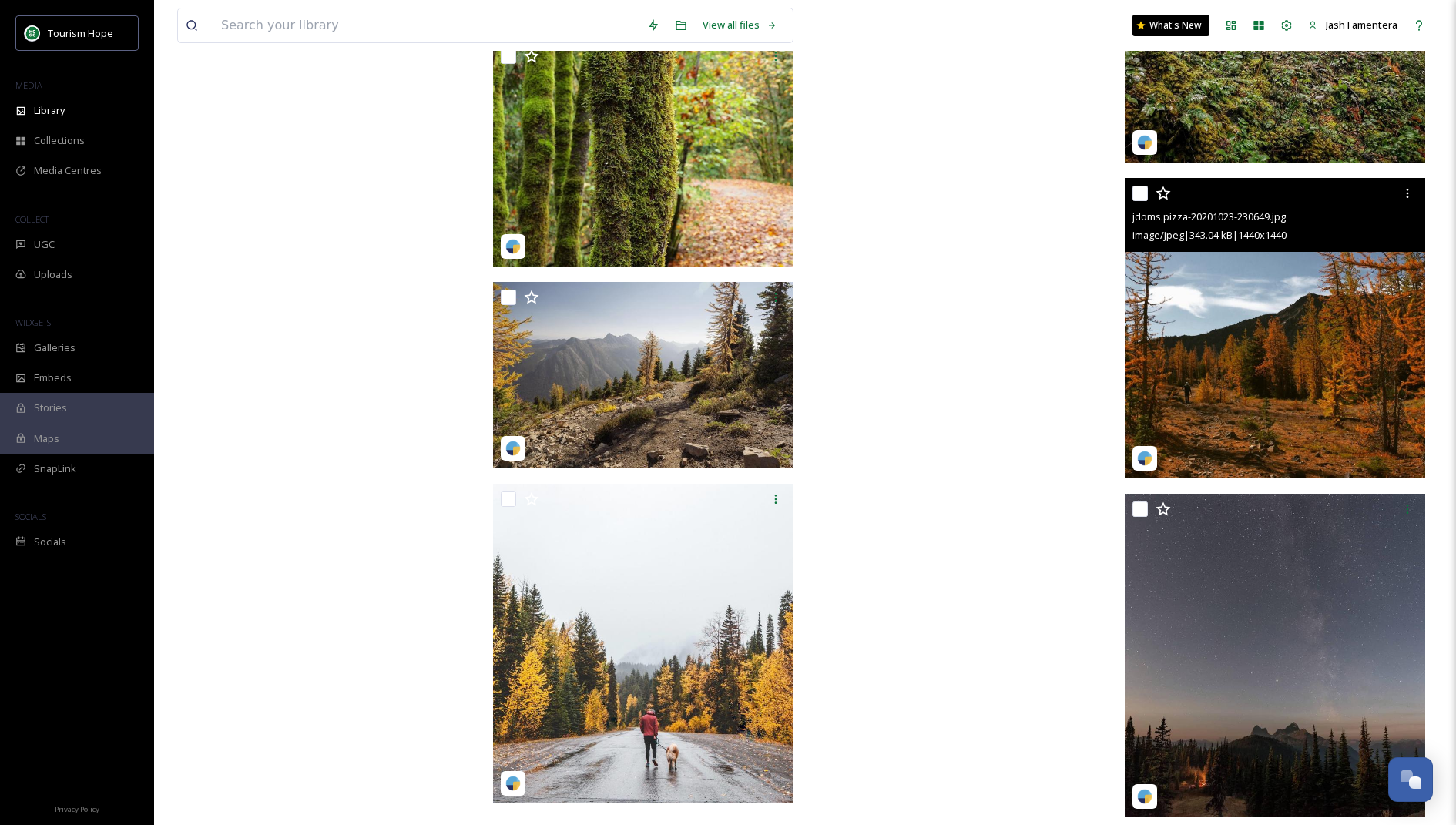
click at [1177, 361] on img at bounding box center [1275, 328] width 300 height 300
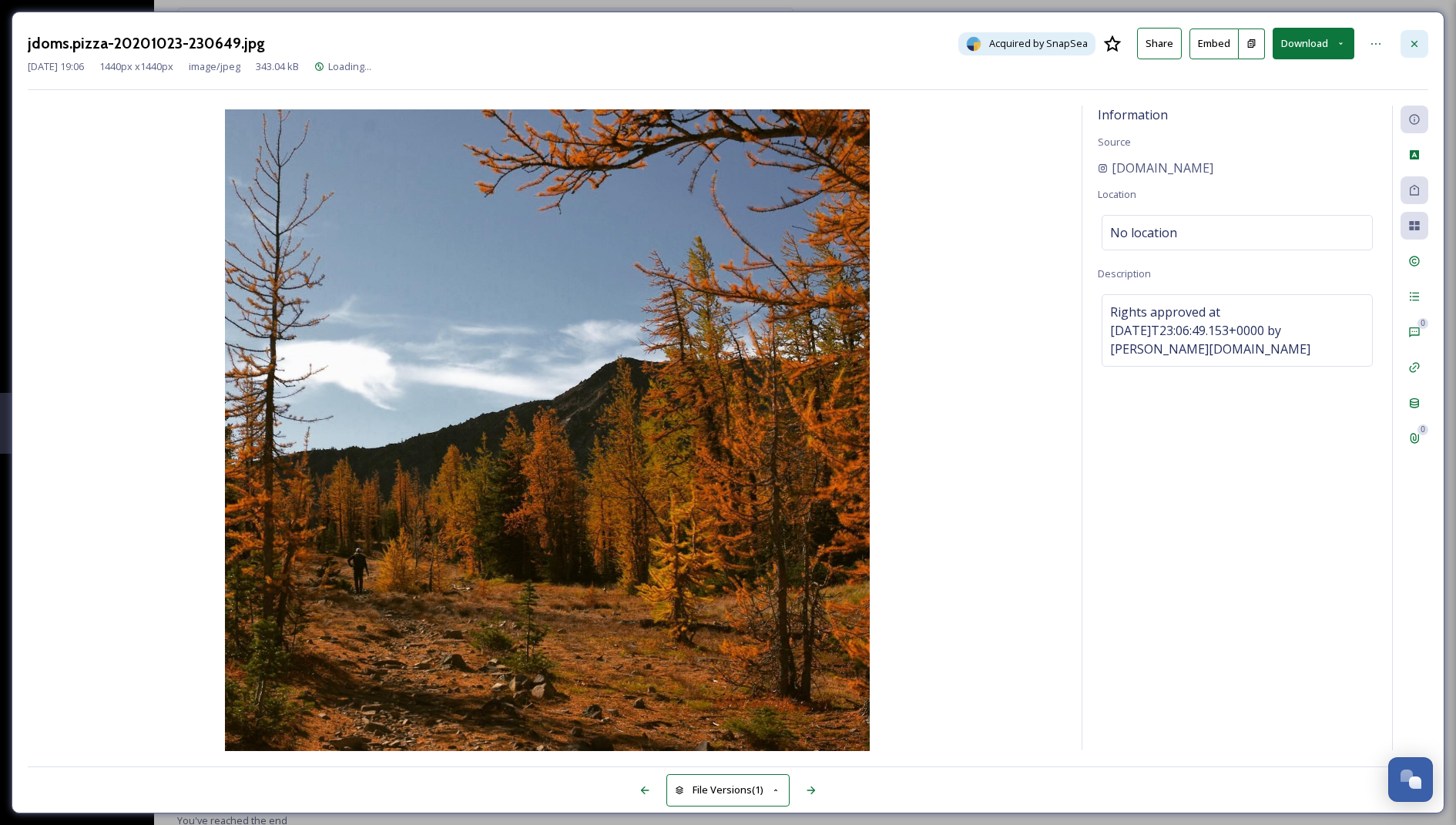
click at [1421, 42] on div at bounding box center [1414, 43] width 27 height 27
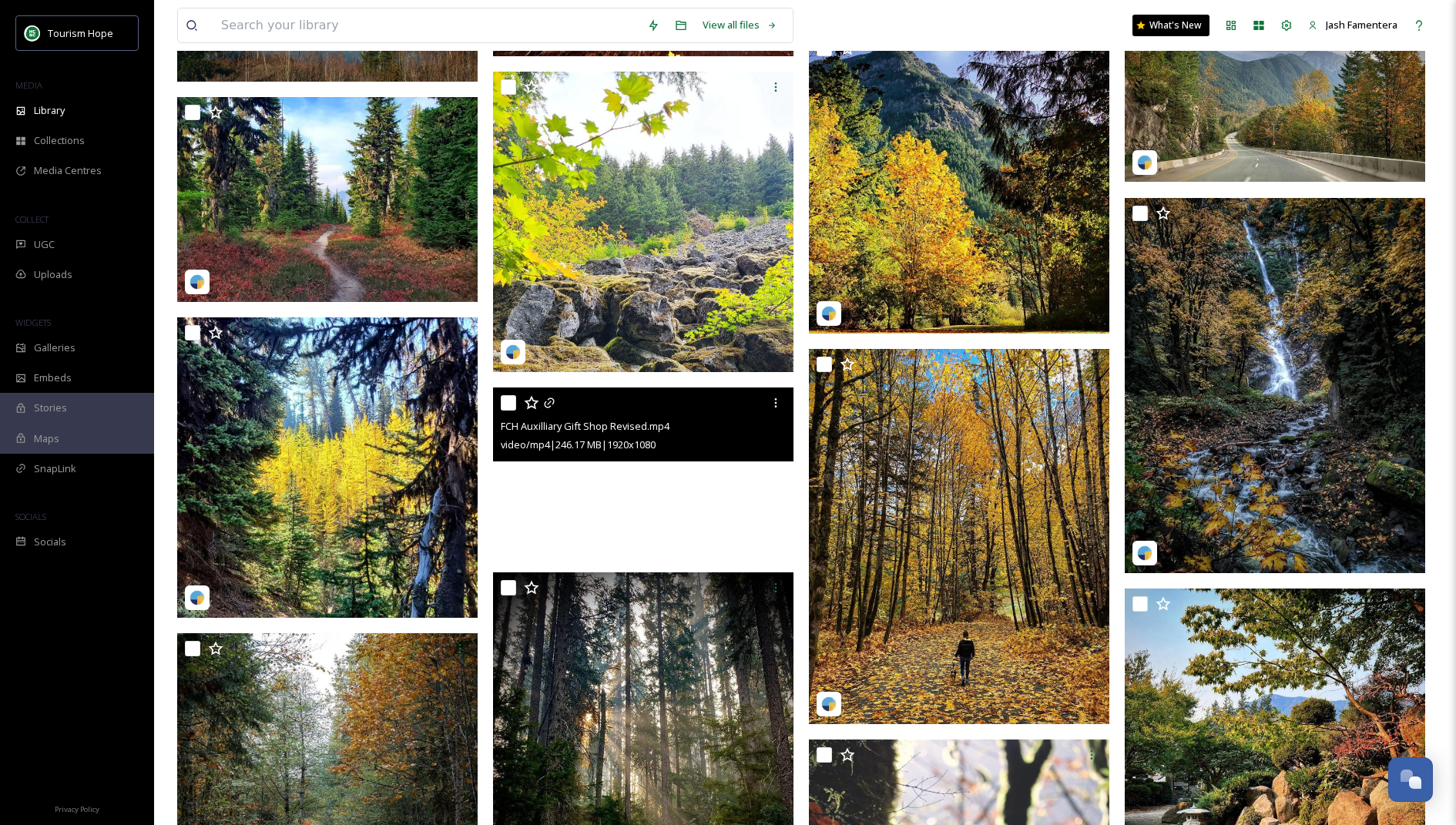
scroll to position [18801, 0]
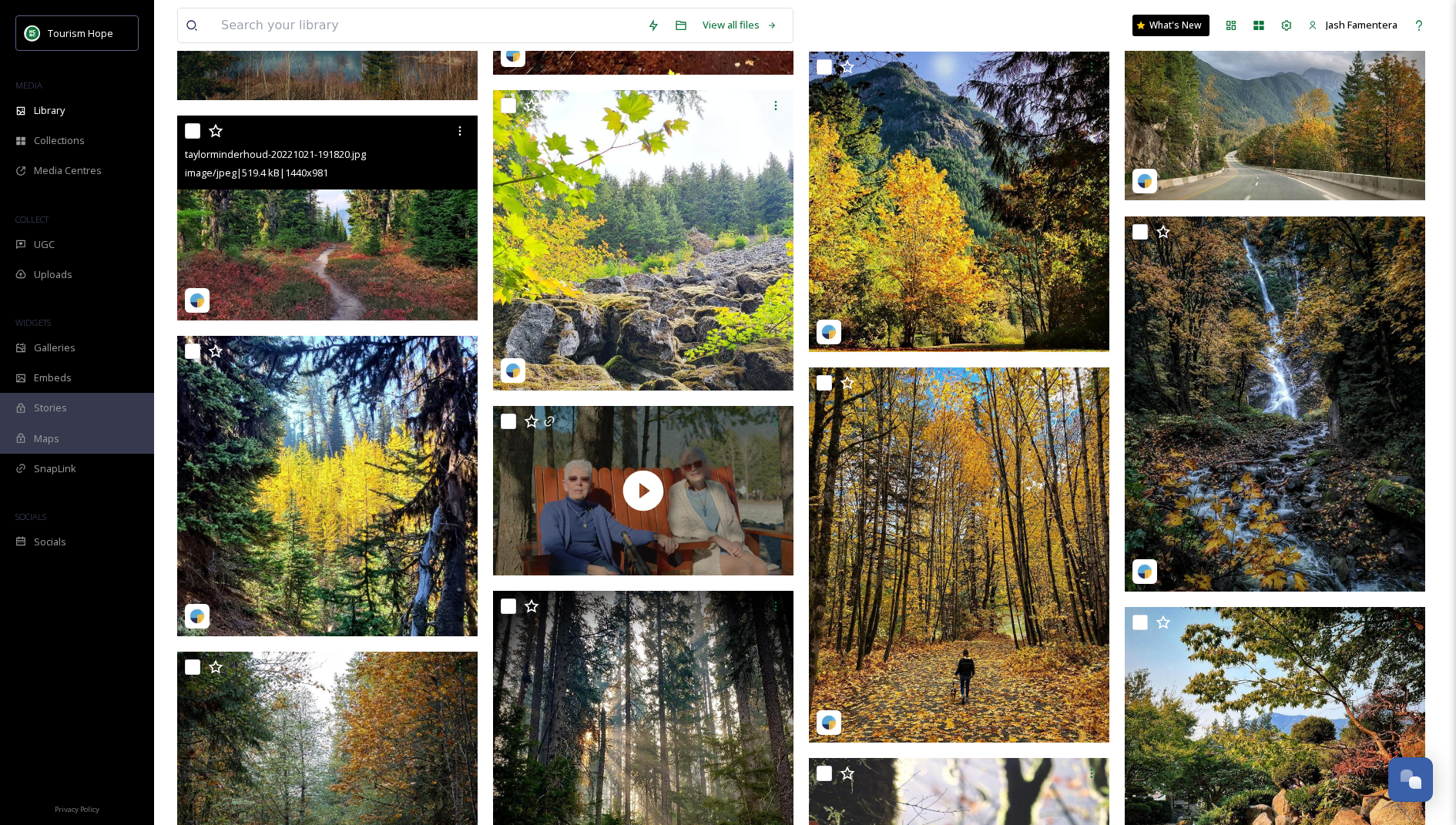
click at [236, 210] on img at bounding box center [327, 217] width 300 height 205
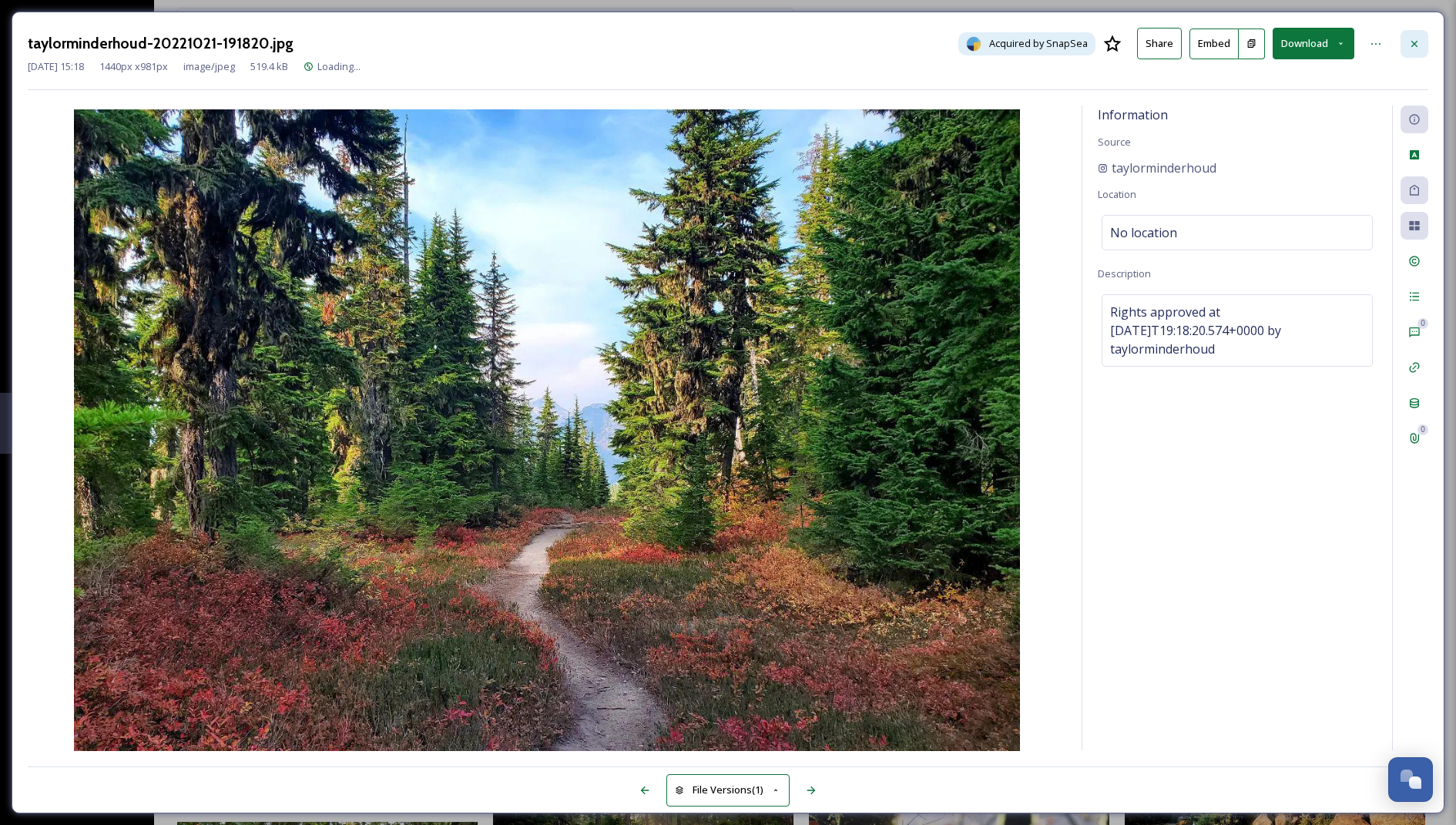
click at [1402, 48] on div at bounding box center [1414, 43] width 27 height 27
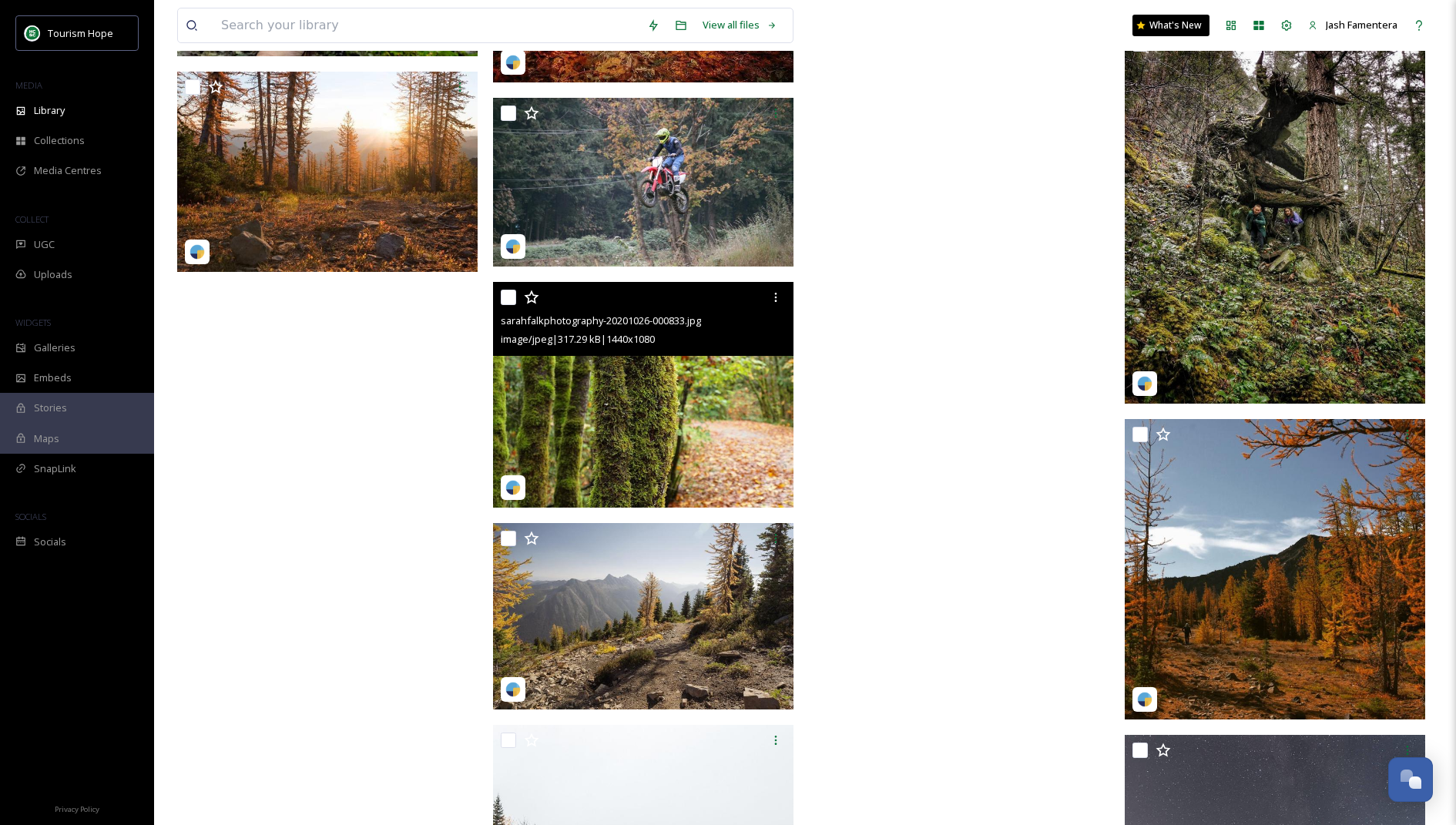
scroll to position [21391, 0]
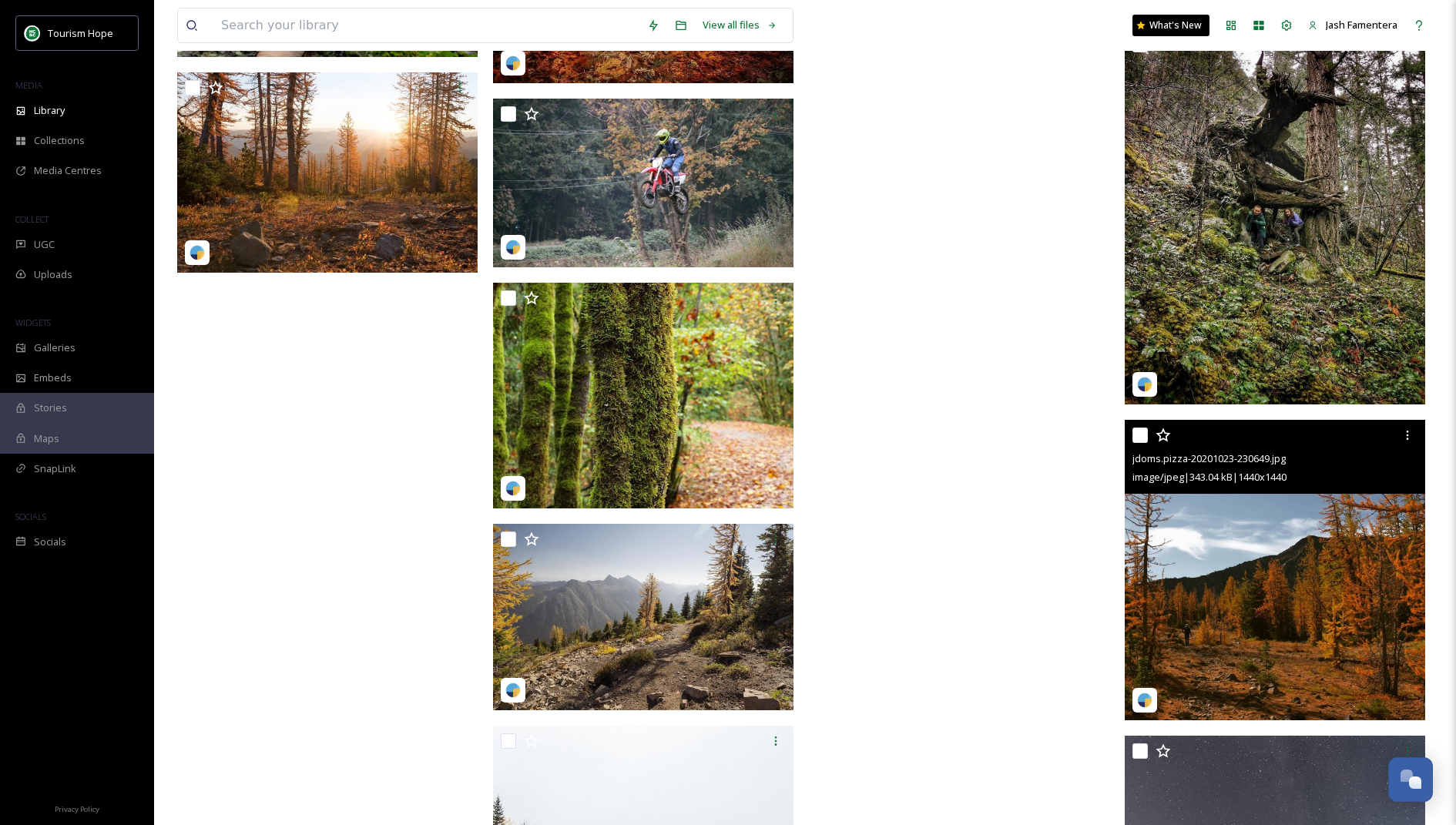
click at [1357, 546] on img at bounding box center [1275, 570] width 300 height 300
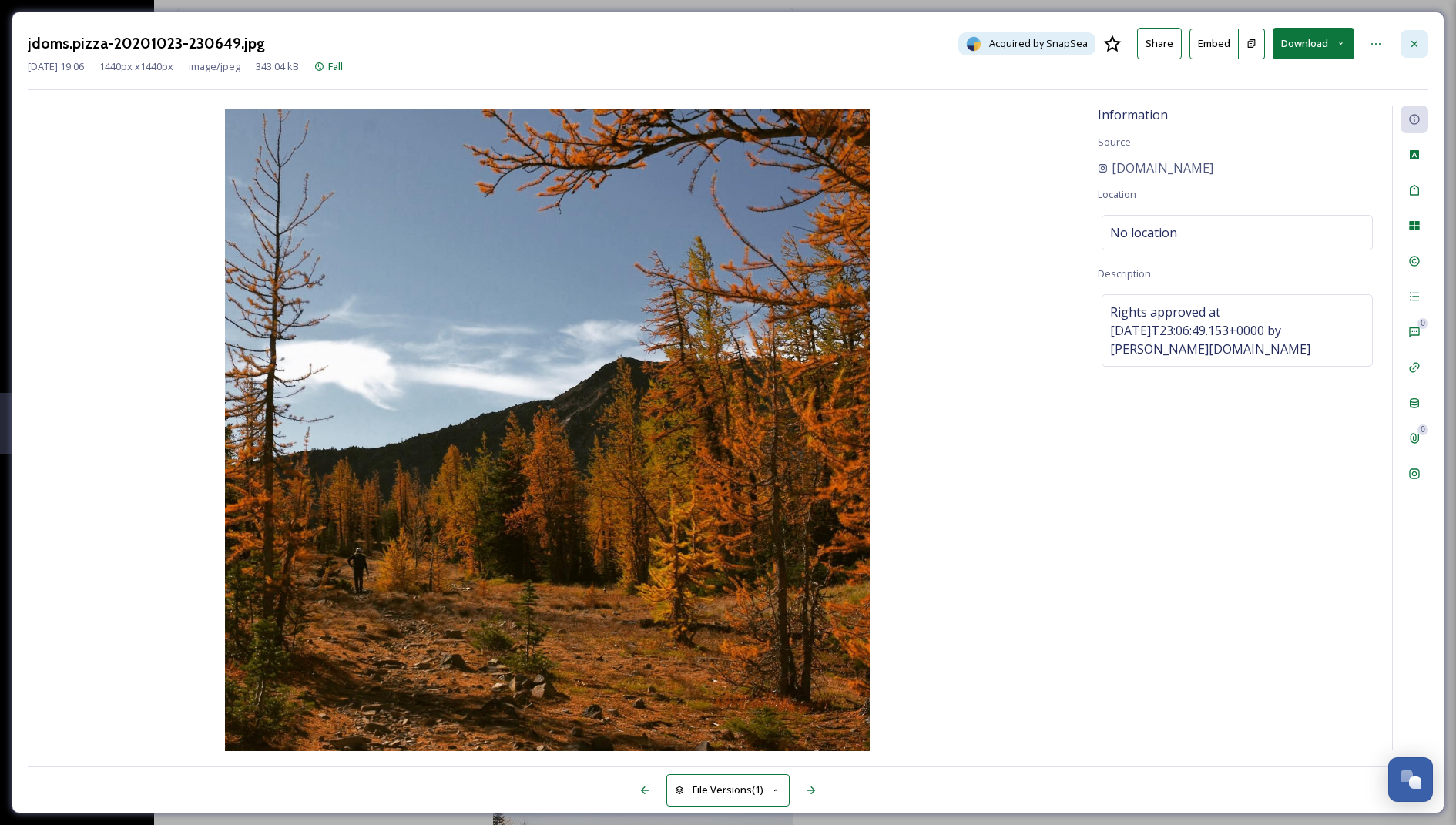
click at [1407, 38] on div at bounding box center [1414, 43] width 27 height 27
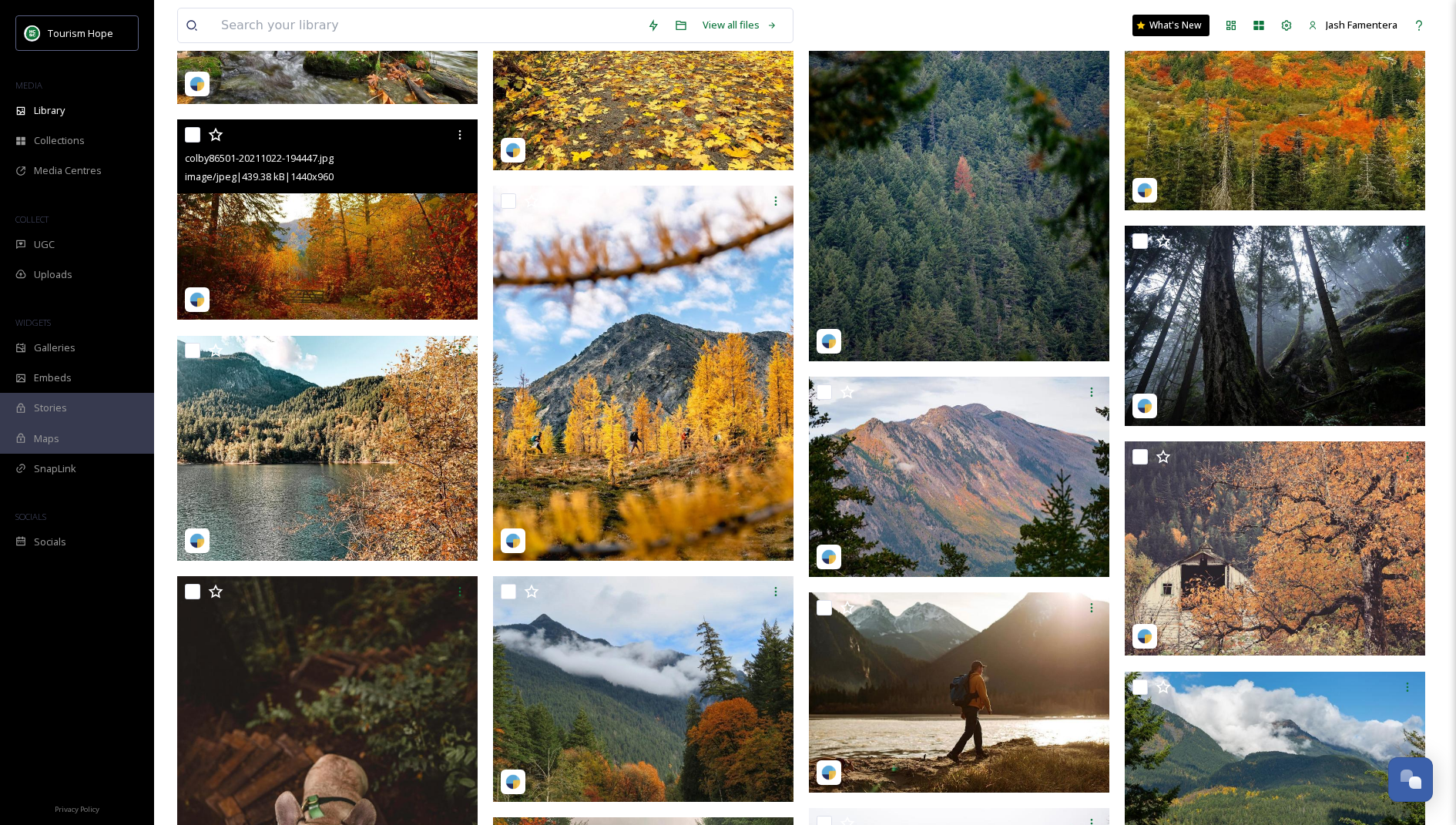
scroll to position [19986, 0]
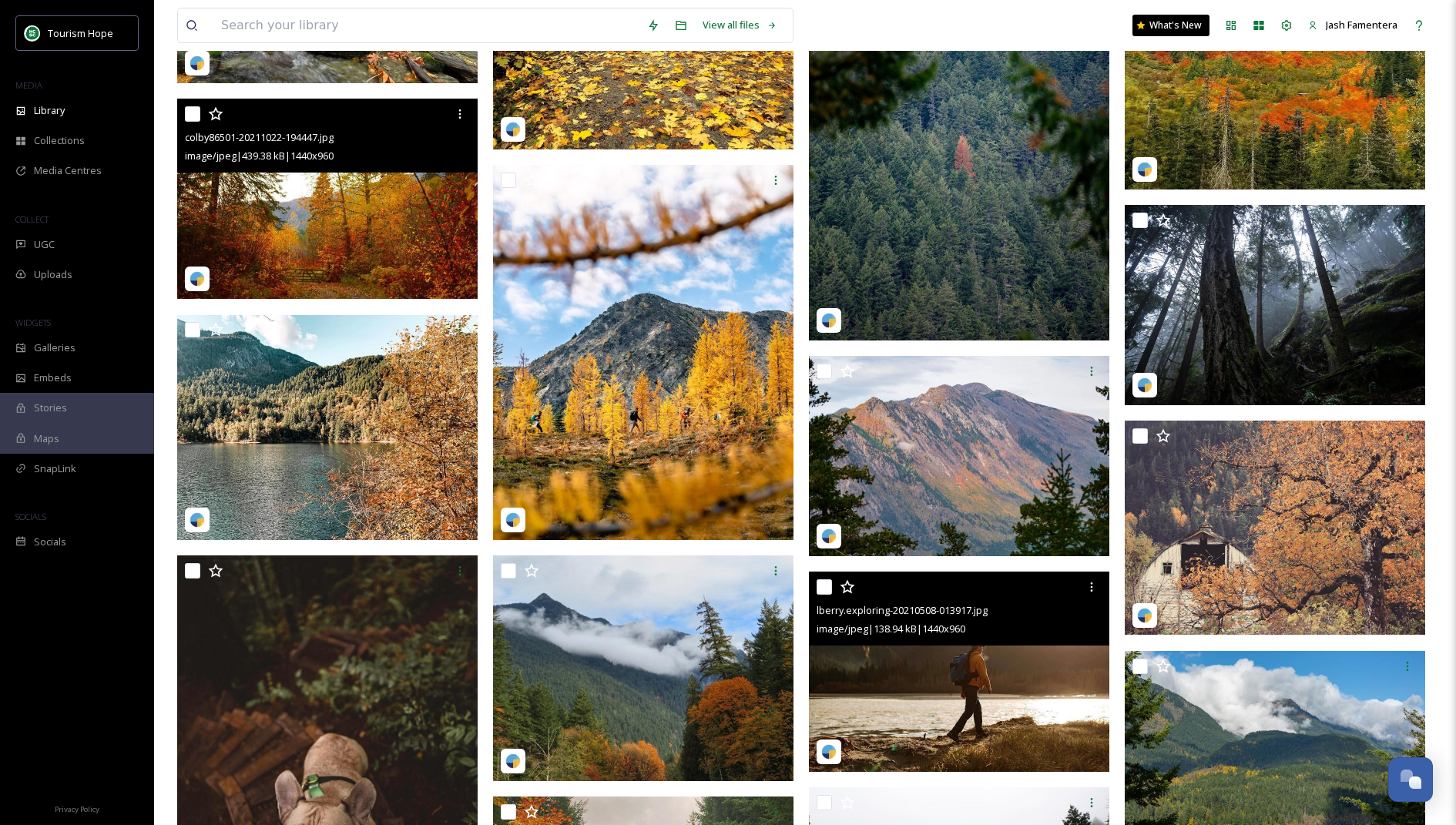
click at [968, 706] on img at bounding box center [959, 672] width 300 height 201
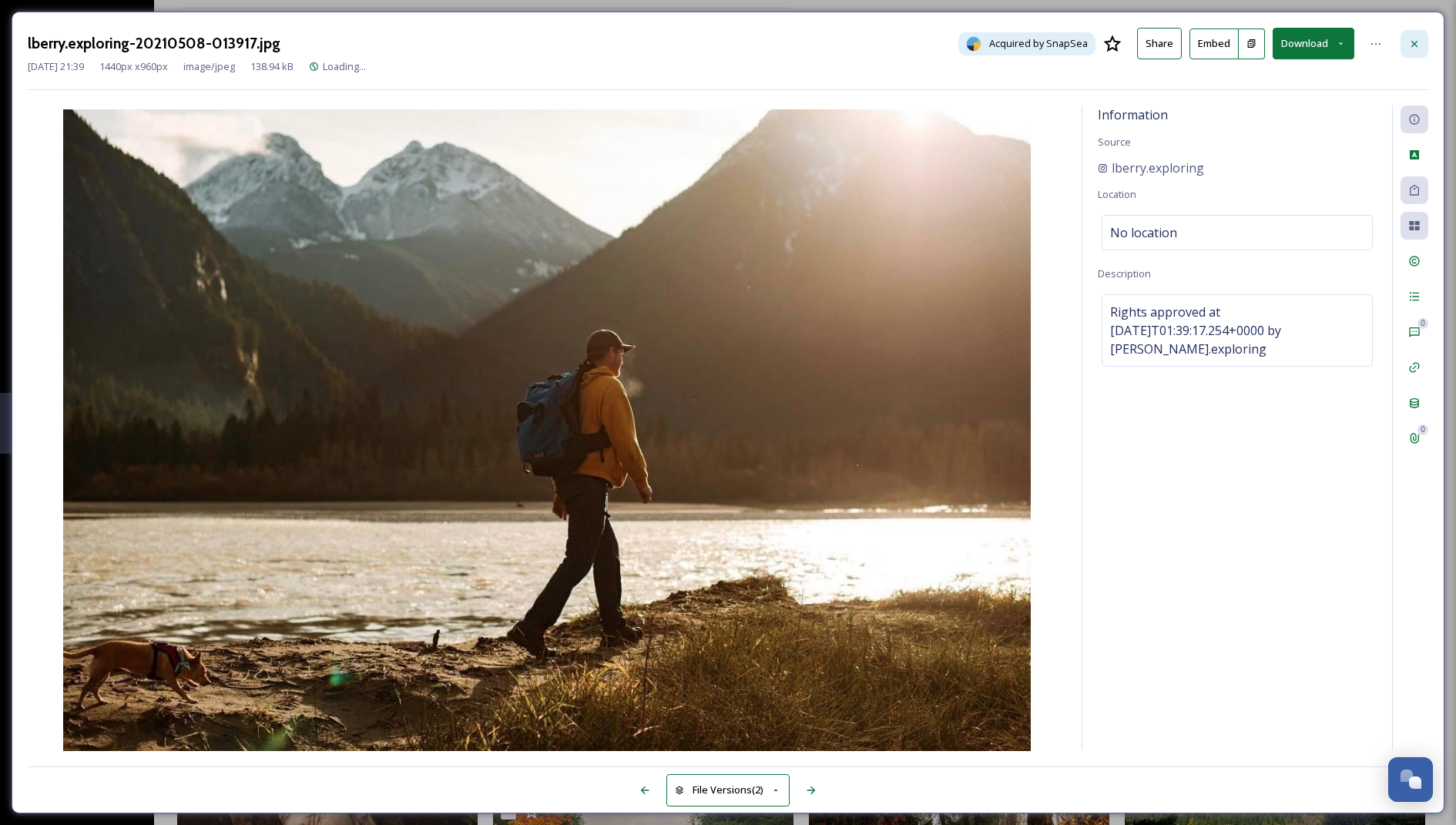
click at [1415, 31] on div at bounding box center [1414, 43] width 27 height 27
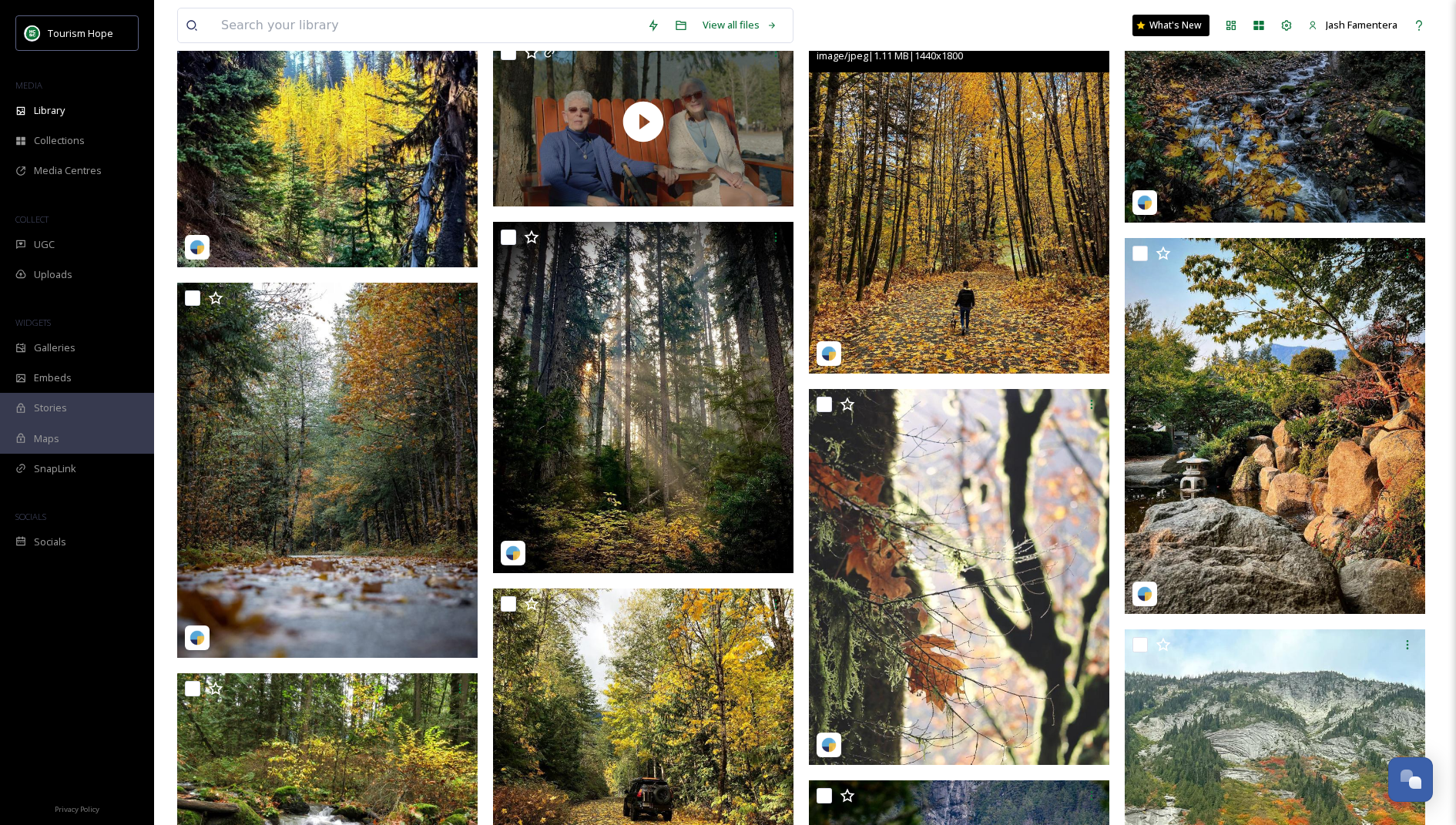
scroll to position [19181, 0]
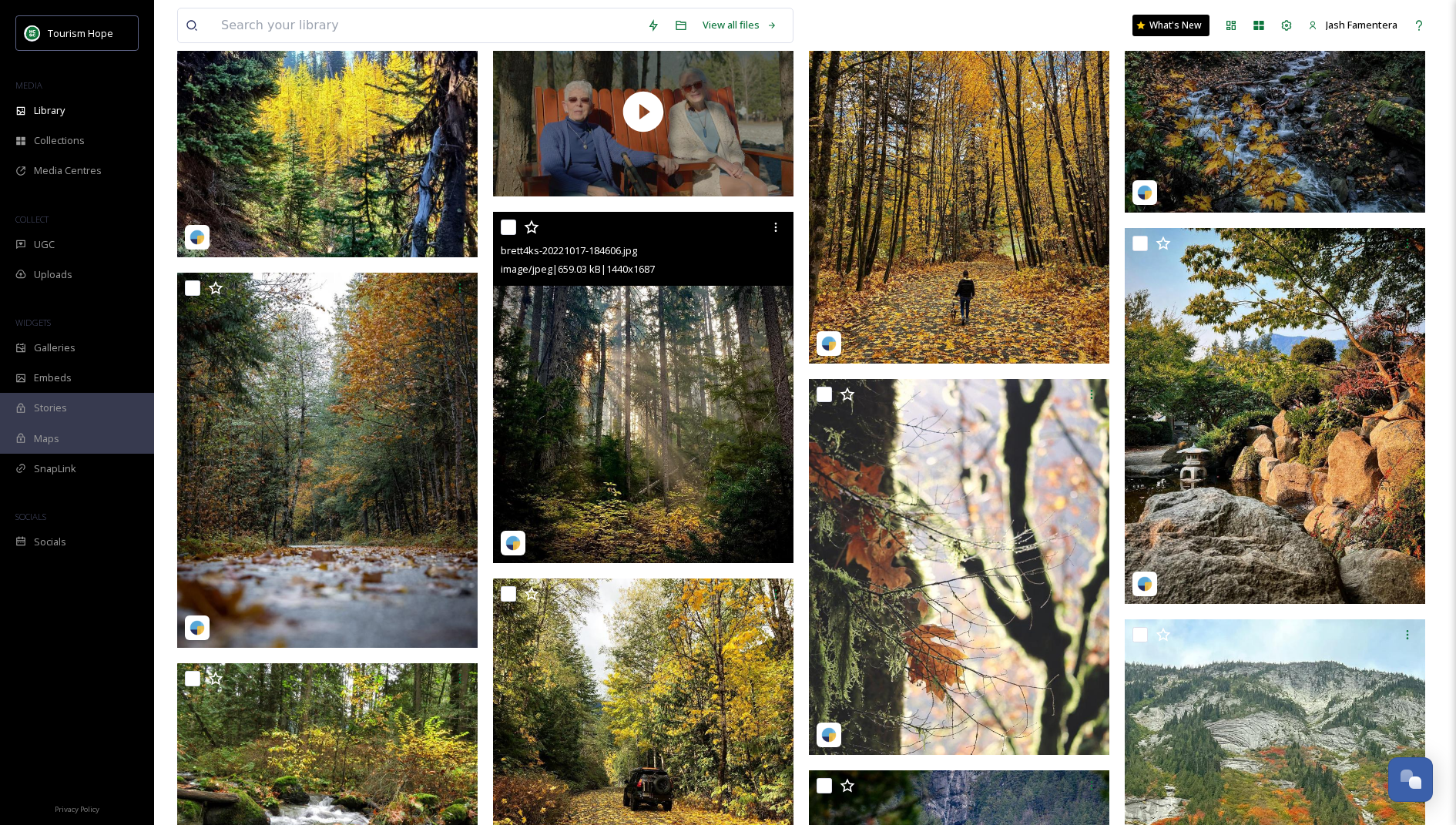
click at [663, 373] on img at bounding box center [643, 388] width 300 height 352
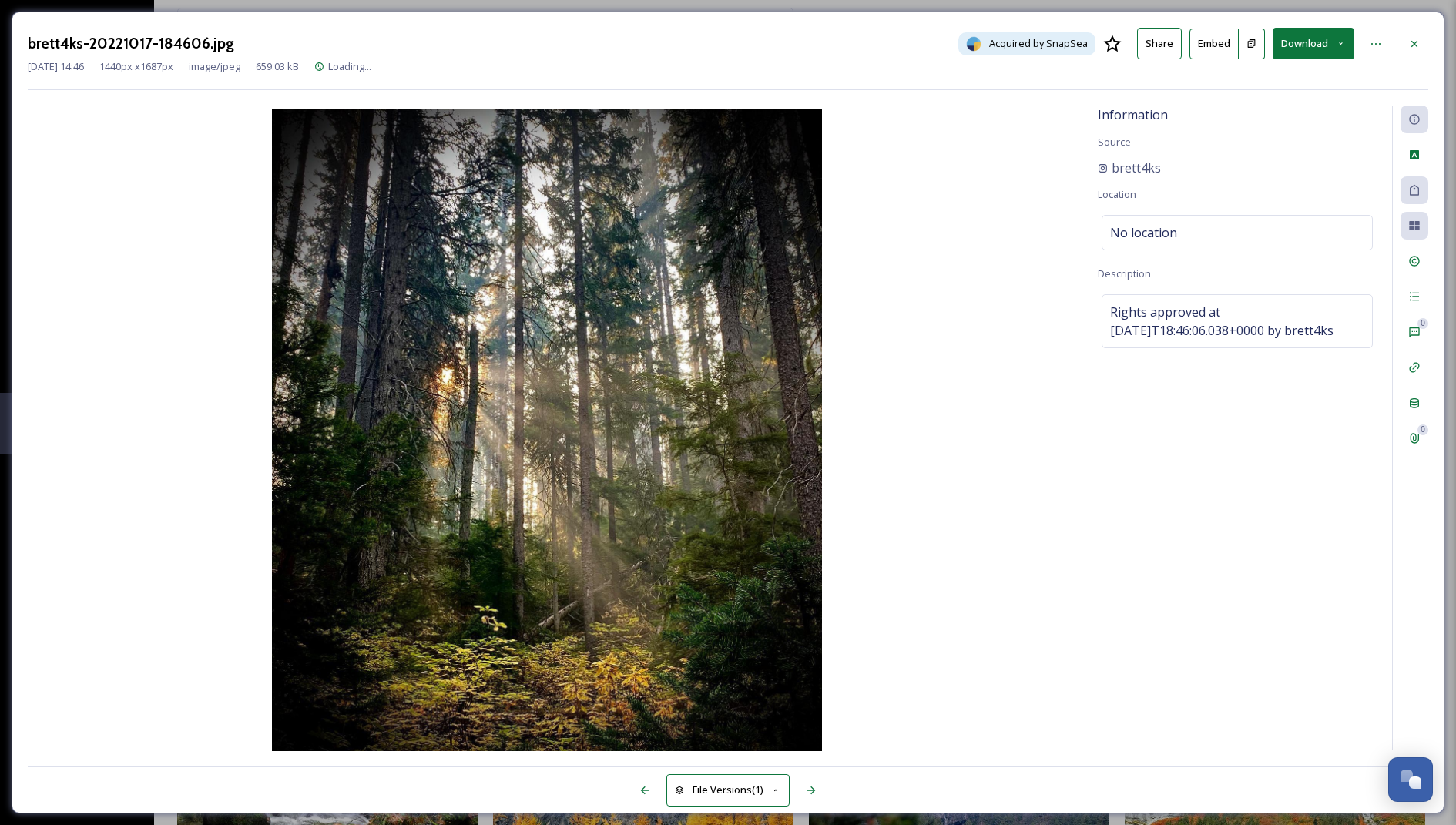
click at [1400, 26] on div "brett4ks-20221017-184606.jpg Acquired by SnapSea Share Embed Download [DATE] 14…" at bounding box center [728, 413] width 1433 height 803
click at [1410, 43] on icon at bounding box center [1414, 44] width 12 height 12
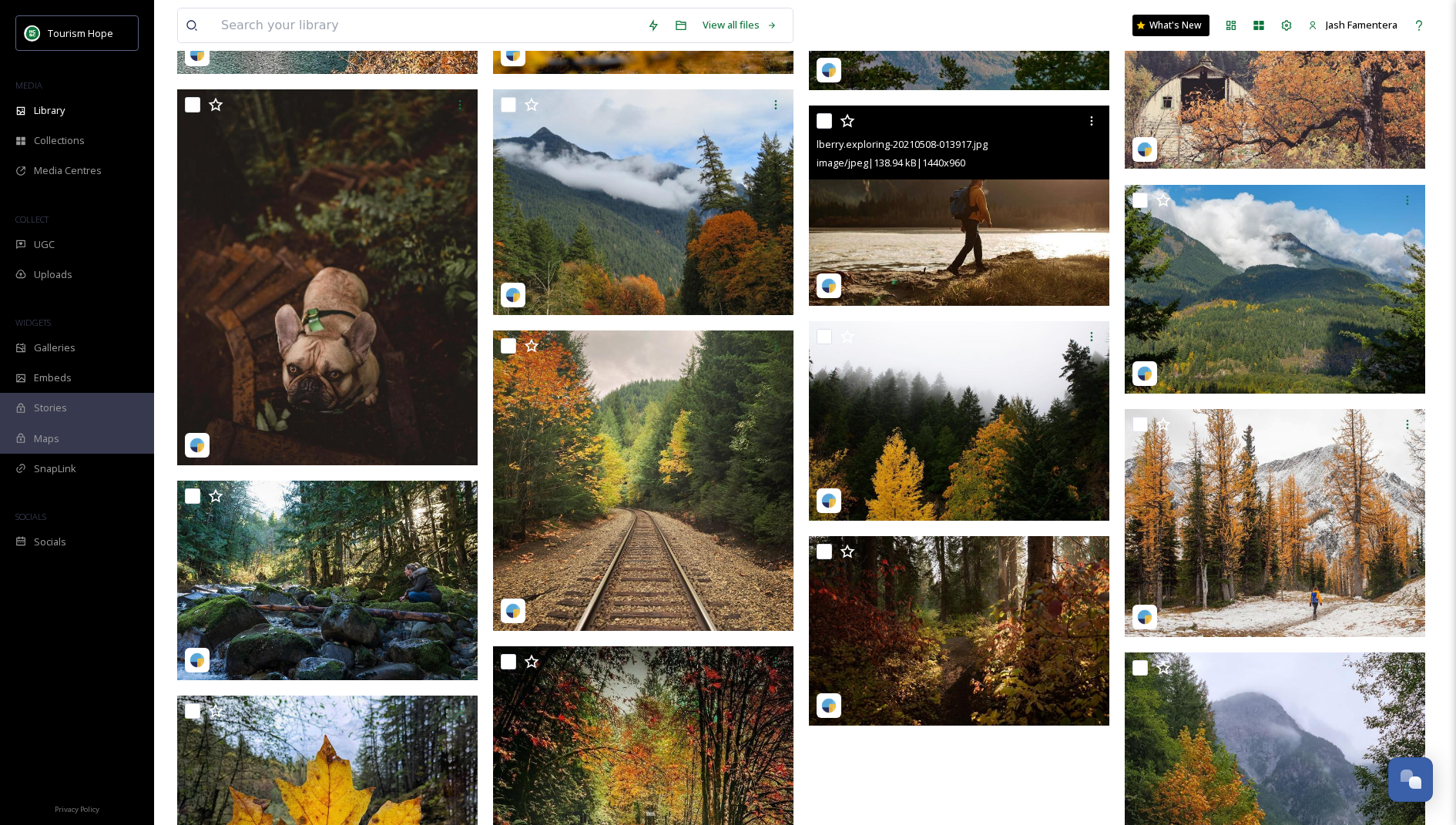
scroll to position [20459, 0]
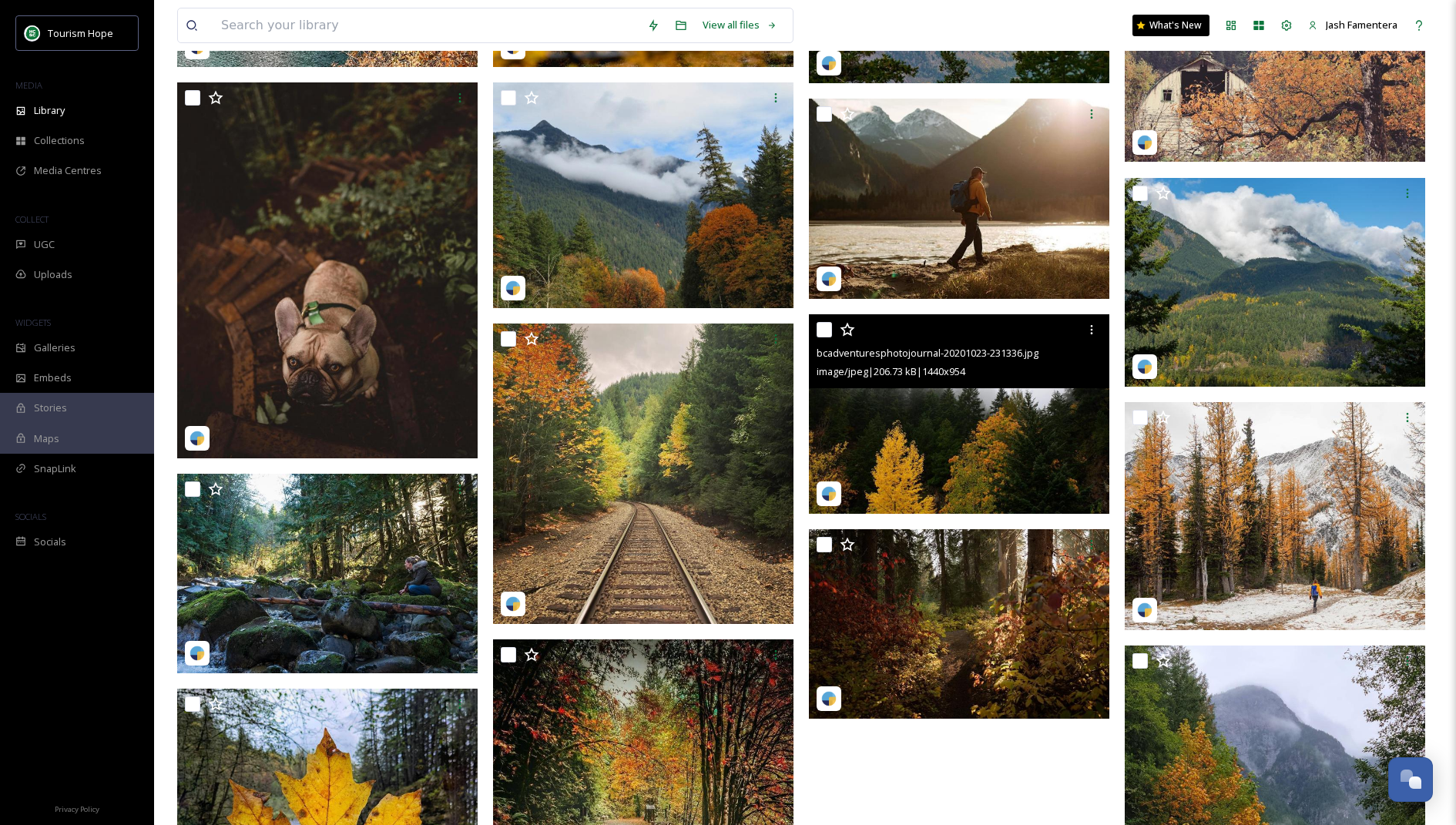
click at [954, 430] on img at bounding box center [959, 414] width 300 height 200
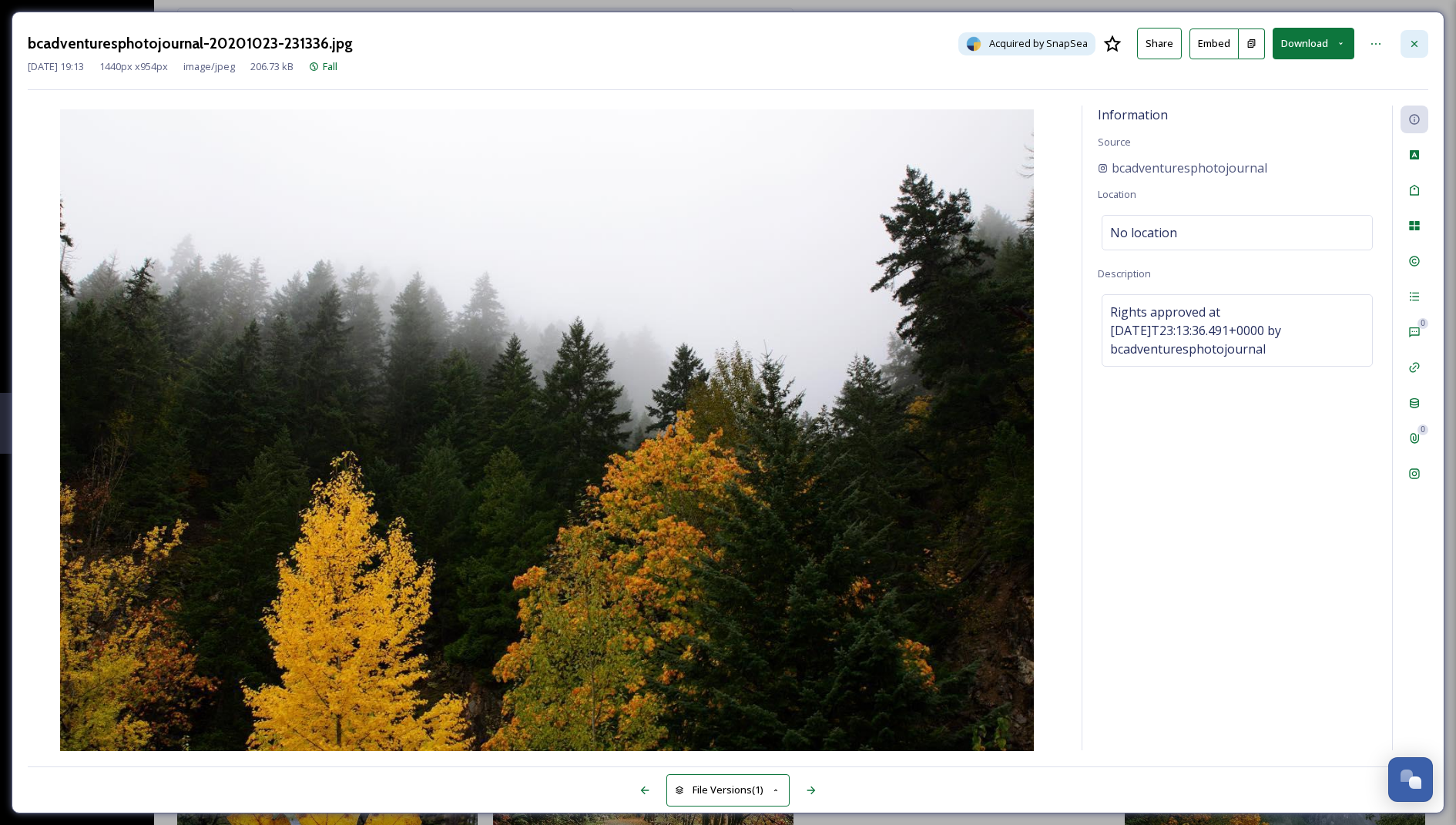
click at [1423, 36] on div at bounding box center [1414, 43] width 27 height 27
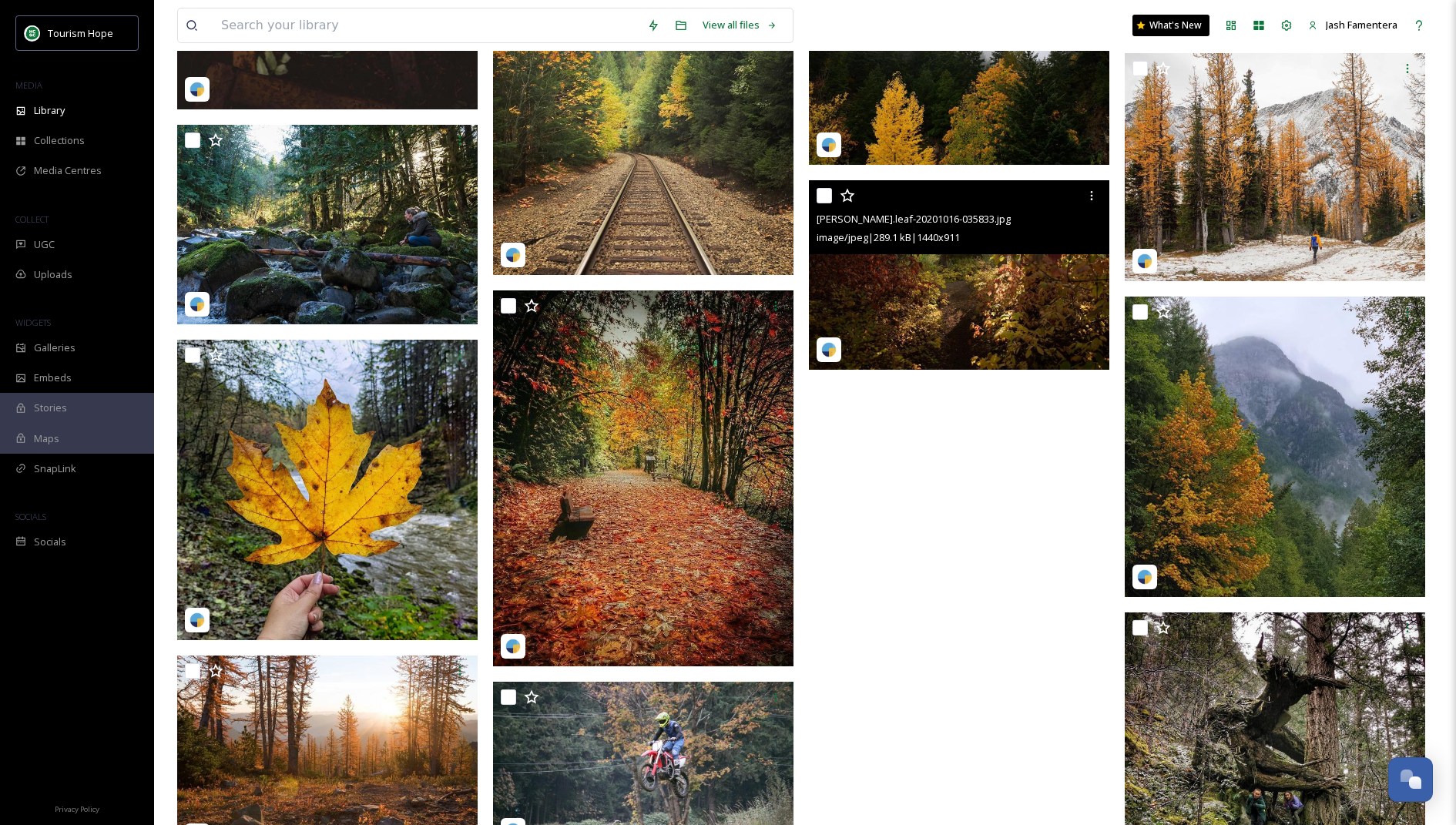
scroll to position [20813, 0]
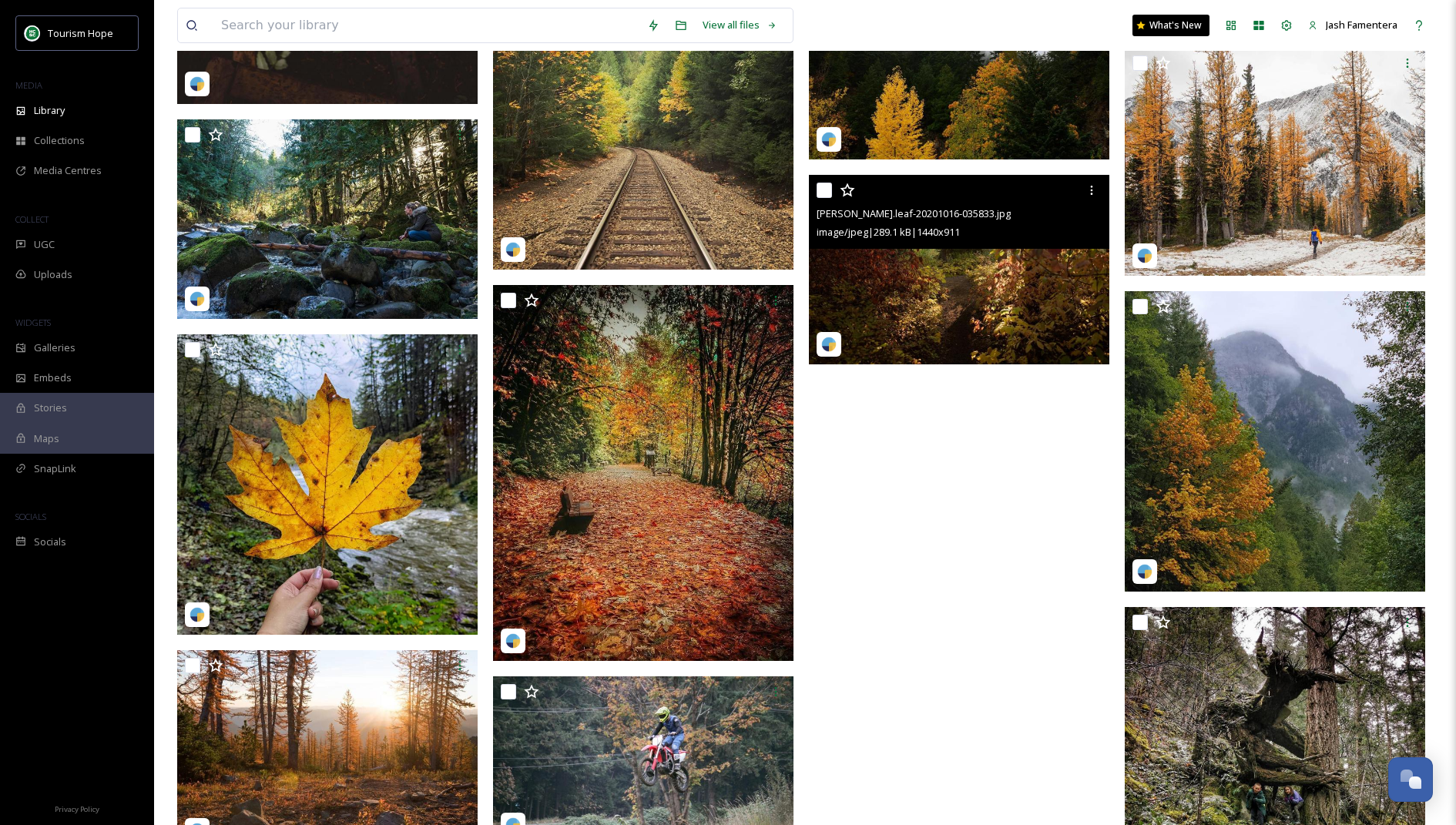
click at [994, 301] on img at bounding box center [959, 270] width 300 height 191
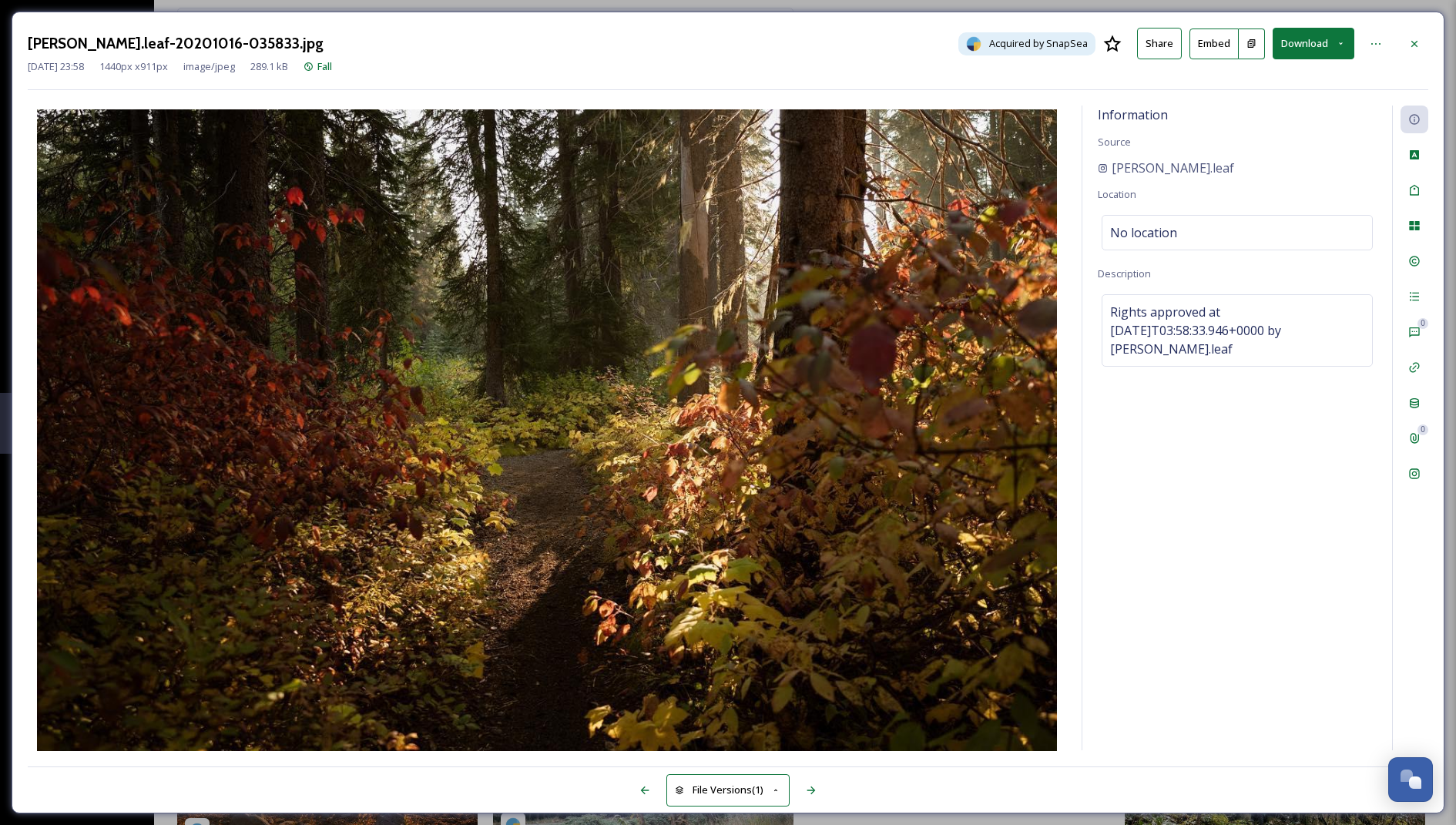
click at [1400, 51] on div "[PERSON_NAME].leaf-20201016-035833.jpg Acquired by SnapSea Share Embed Download" at bounding box center [728, 43] width 1400 height 32
click at [1409, 31] on div at bounding box center [1414, 43] width 27 height 27
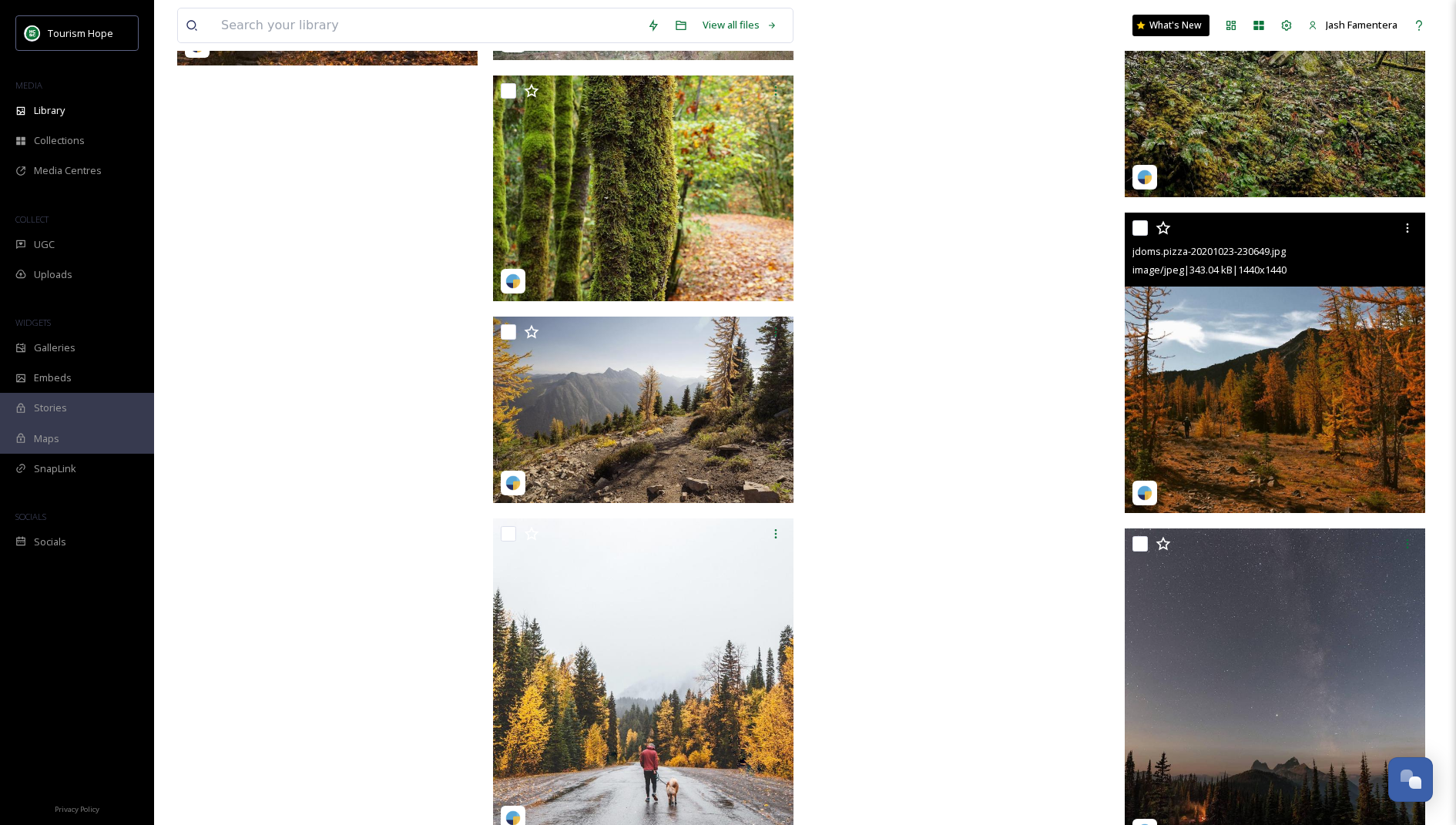
scroll to position [21618, 0]
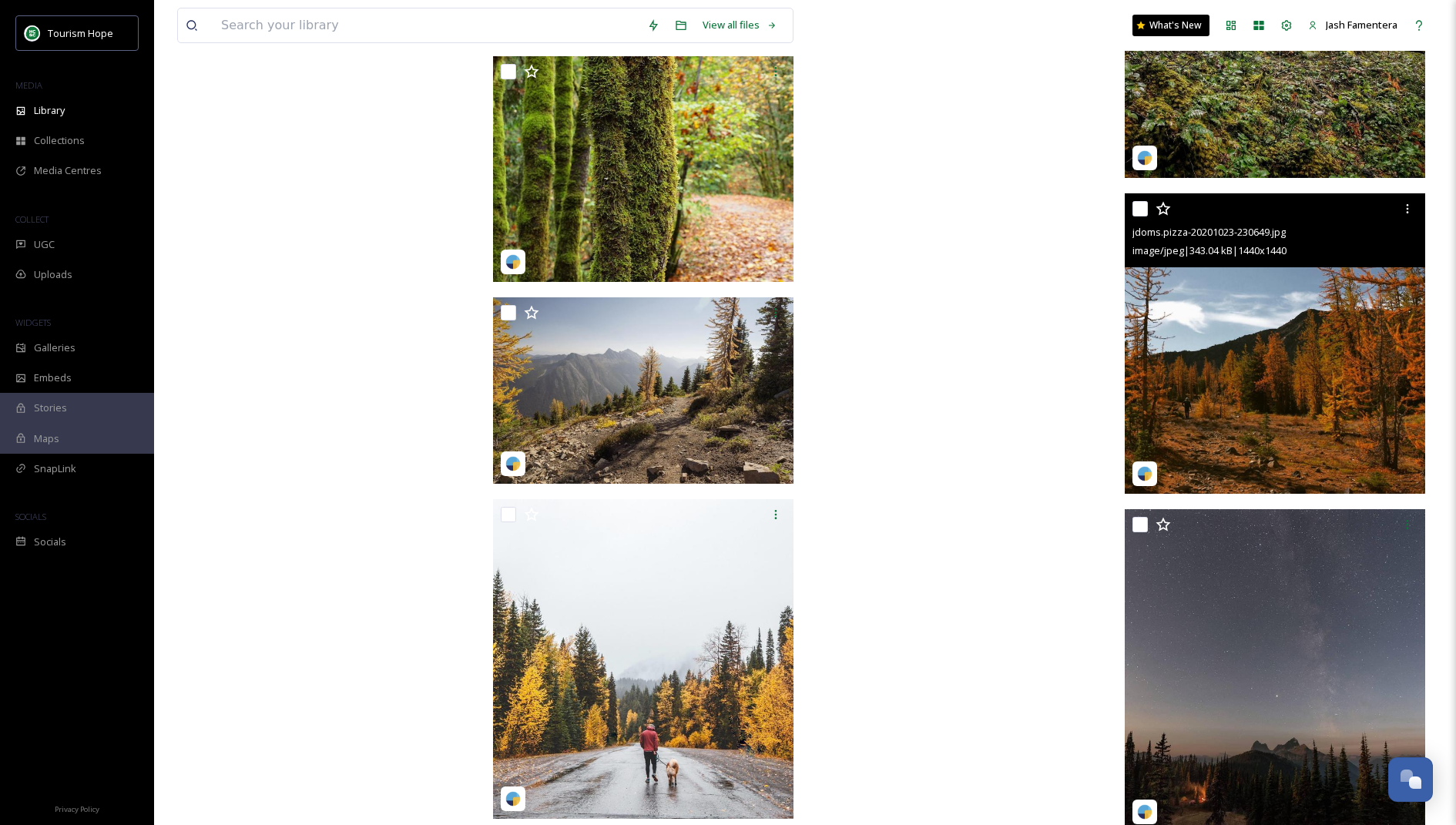
click at [1260, 348] on img at bounding box center [1275, 343] width 300 height 300
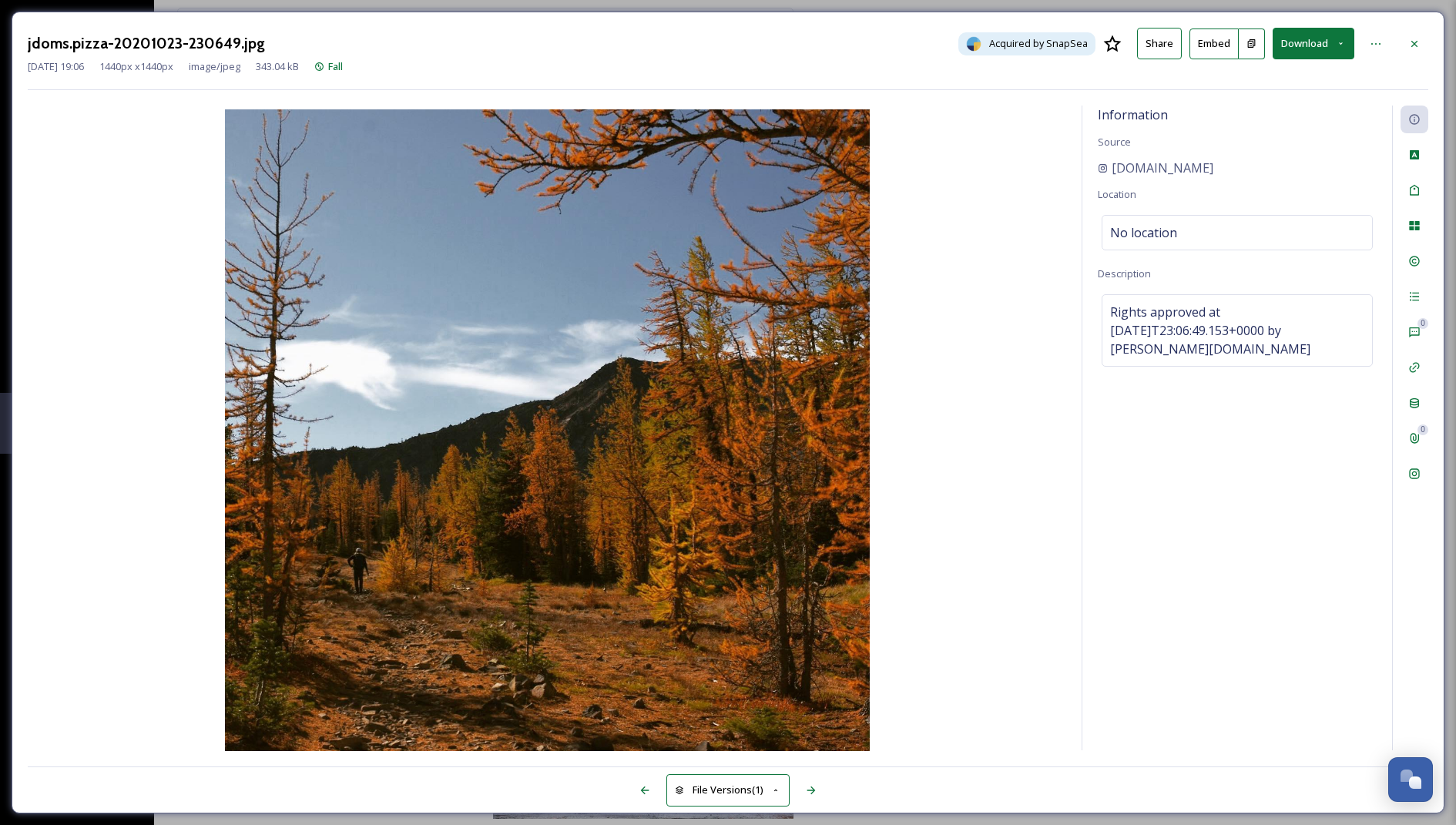
click at [1299, 41] on button "Download" at bounding box center [1313, 43] width 82 height 32
click at [1282, 69] on div "Download Original (1440 x 1440)" at bounding box center [1271, 79] width 163 height 30
